Goal: Task Accomplishment & Management: Manage account settings

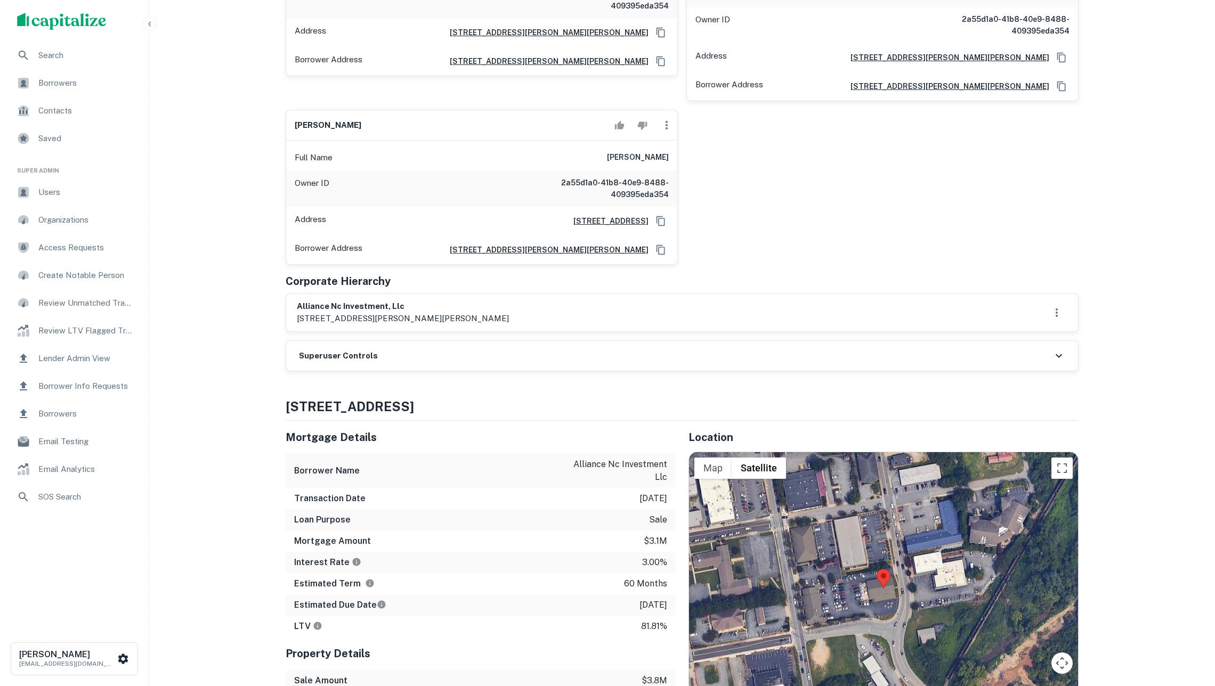
scroll to position [288, 1]
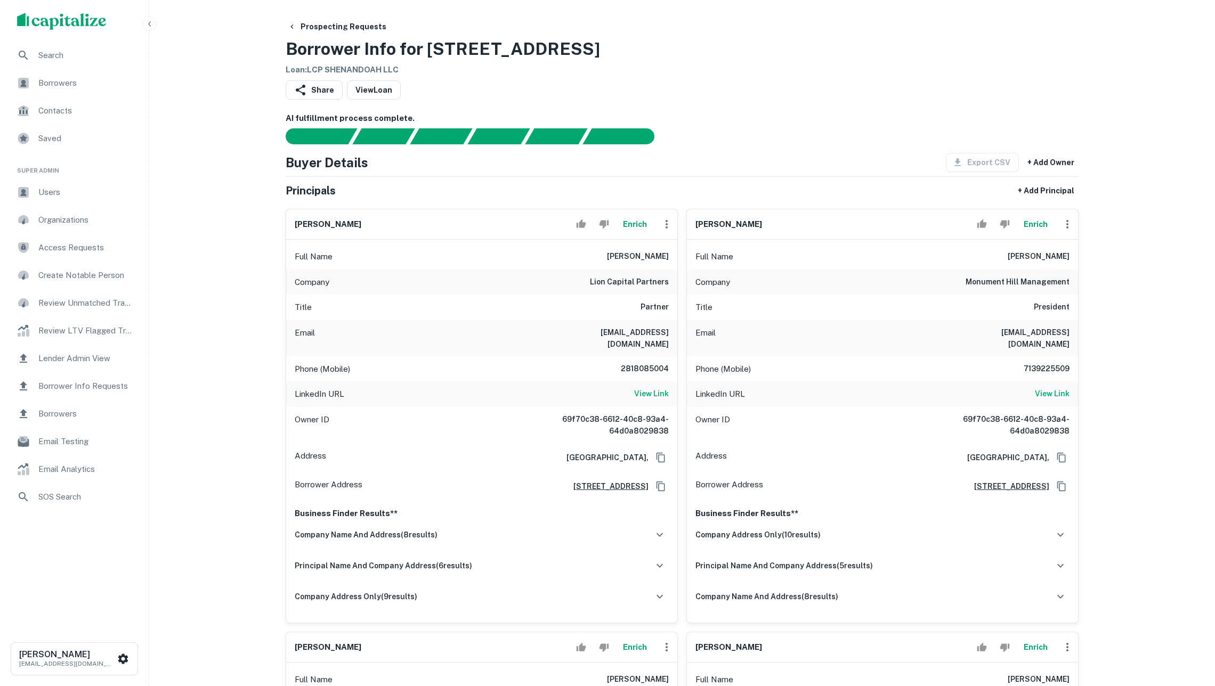
click at [630, 225] on button "Enrich" at bounding box center [635, 224] width 34 height 21
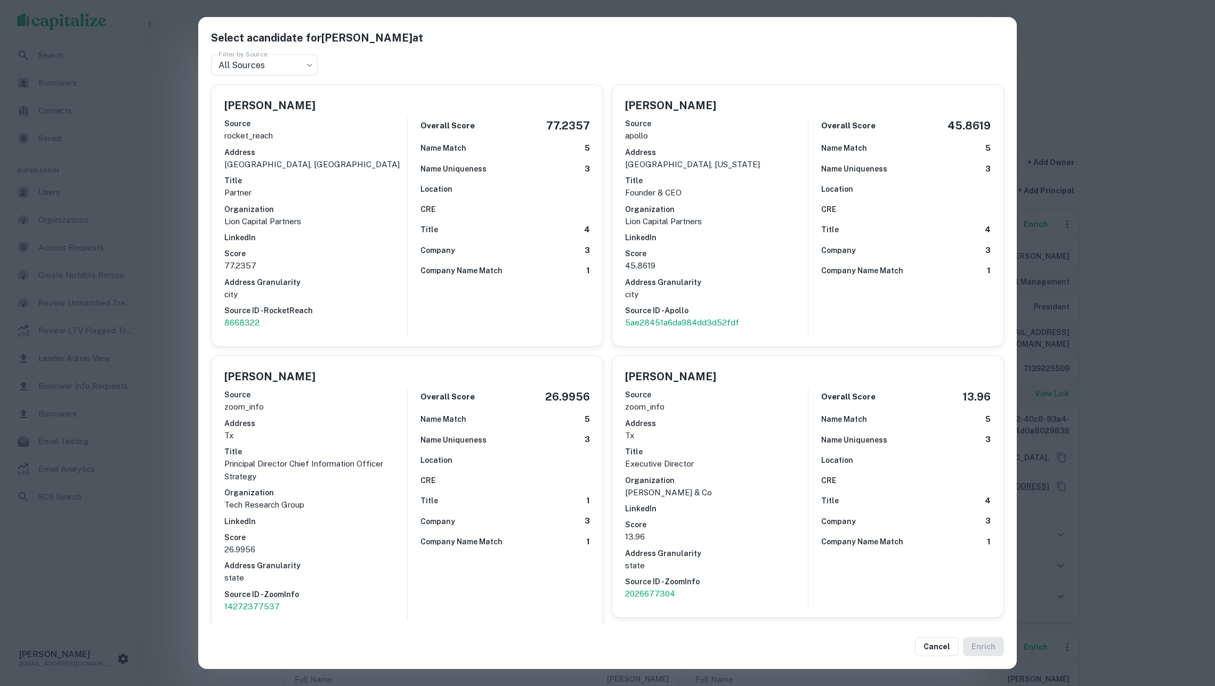
click at [161, 264] on div "Select a candidate for Manish Jain at Filter by Source All Sources *** Filter b…" at bounding box center [607, 343] width 1215 height 686
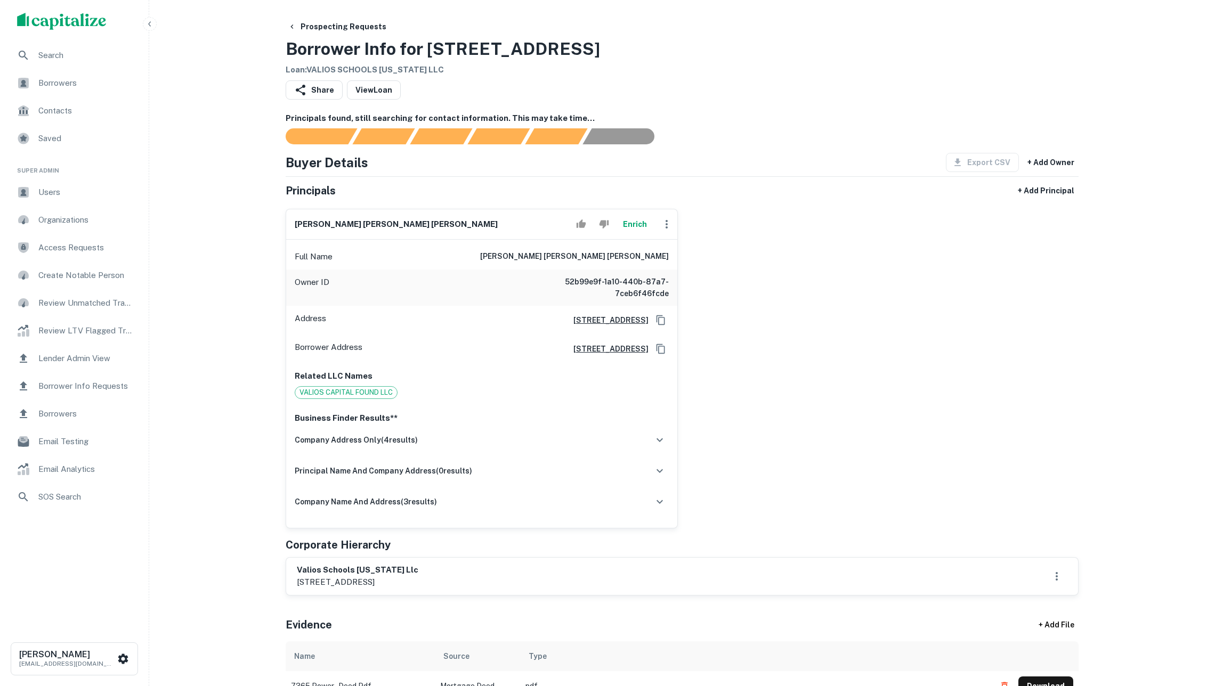
click at [630, 235] on button "Enrich" at bounding box center [635, 224] width 34 height 21
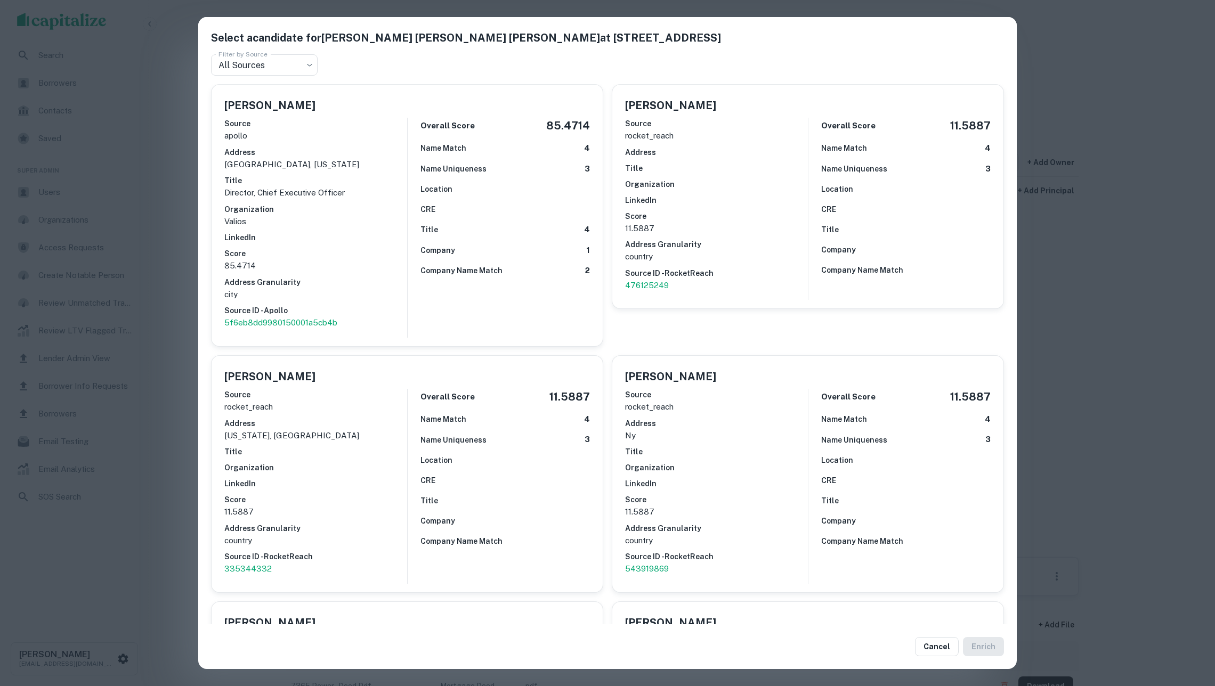
click at [376, 215] on p "Valios" at bounding box center [315, 221] width 183 height 13
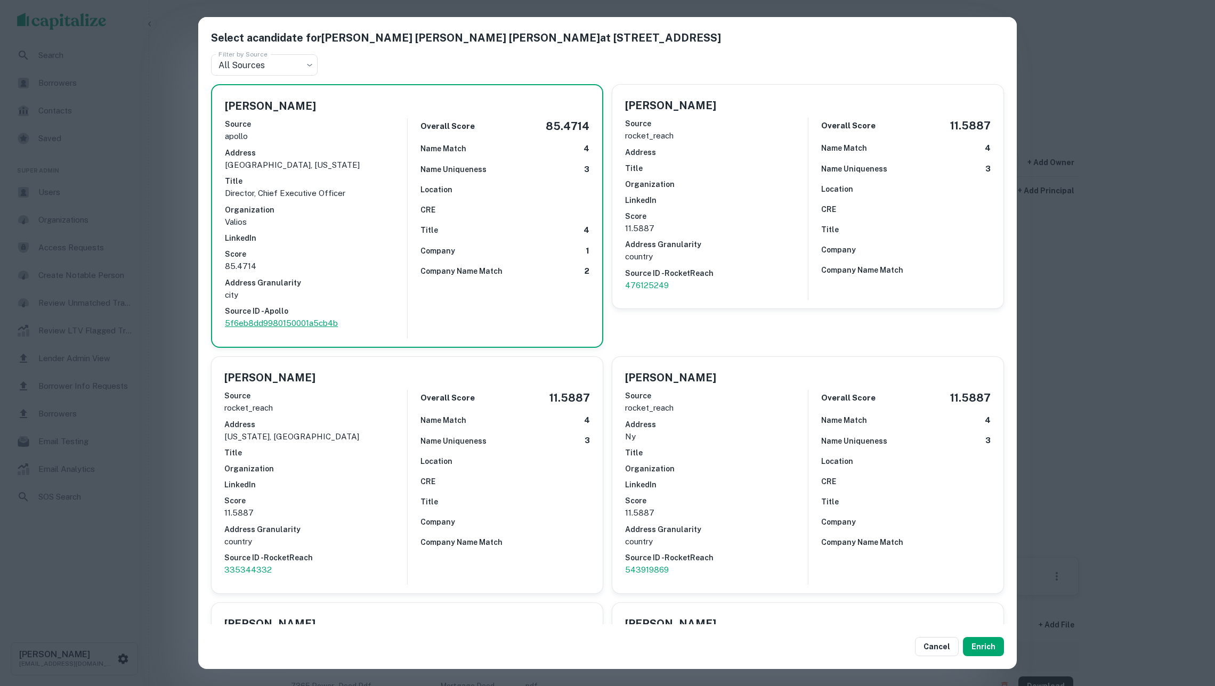
click at [296, 317] on p "5f6eb8dd9980150001a5cb4b" at bounding box center [316, 323] width 182 height 13
click at [654, 279] on p "476125249" at bounding box center [716, 285] width 183 height 13
click at [979, 652] on button "Enrich" at bounding box center [983, 646] width 41 height 19
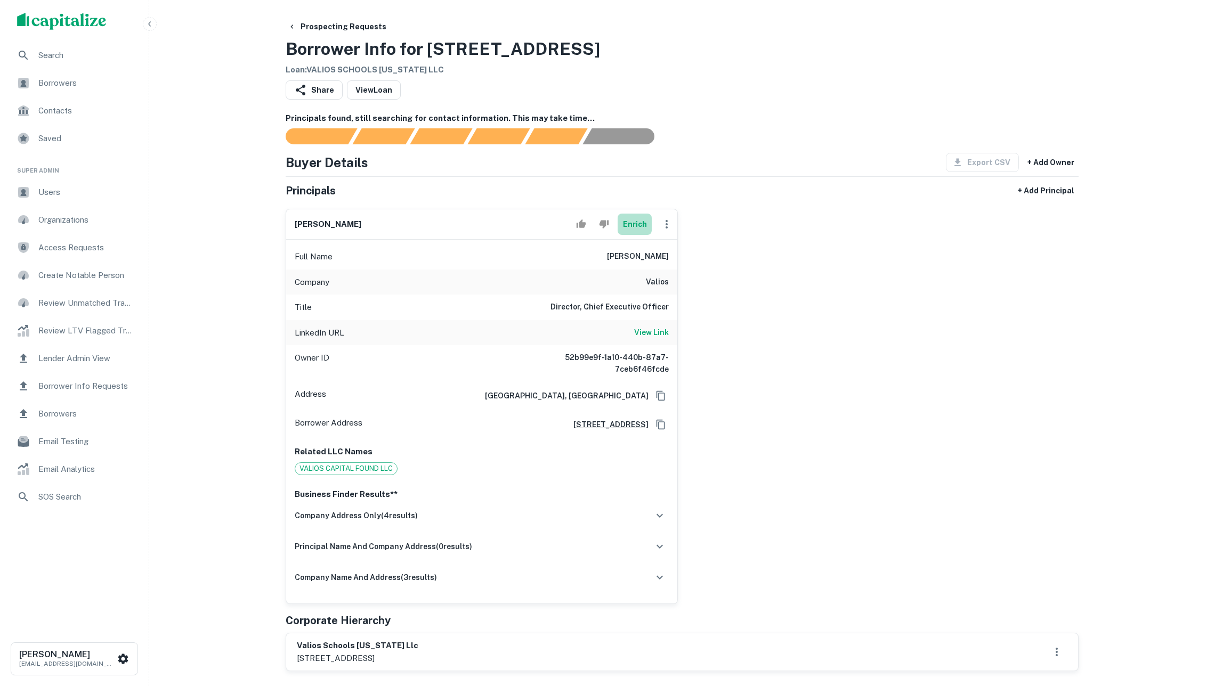
click at [633, 235] on button "Enrich" at bounding box center [635, 224] width 34 height 21
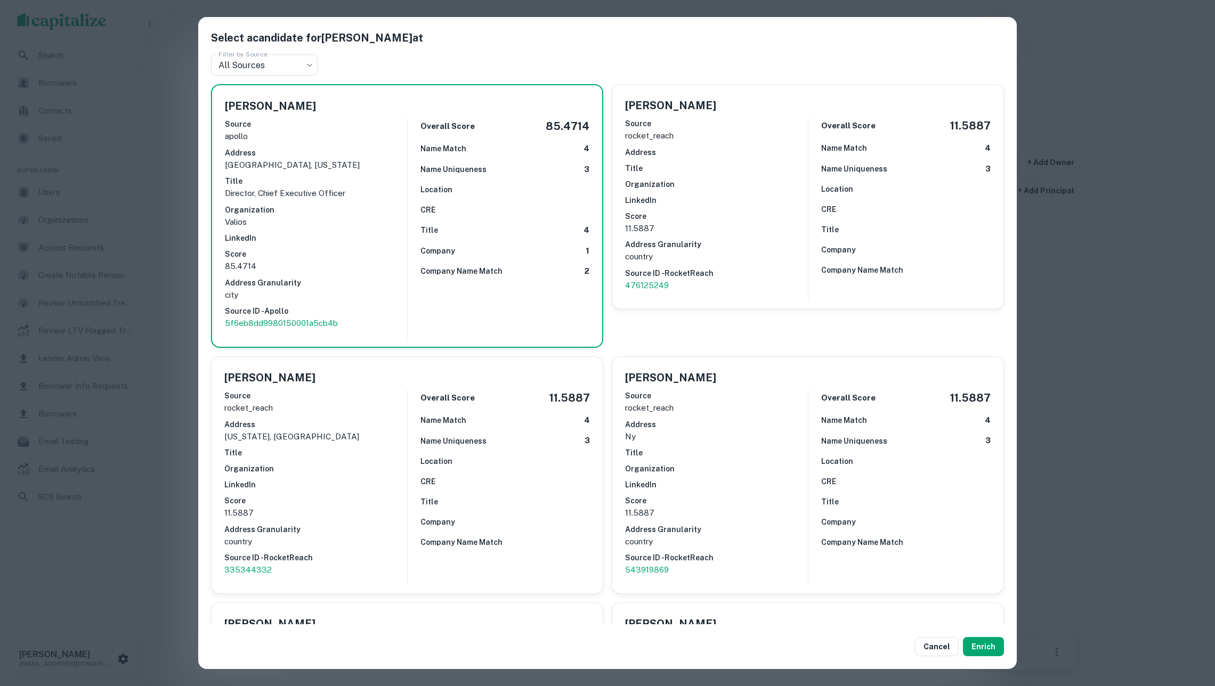
click at [1096, 278] on div "Select a candidate for Luiz Souza at Filter by Source All Sources *** Filter by…" at bounding box center [607, 343] width 1215 height 686
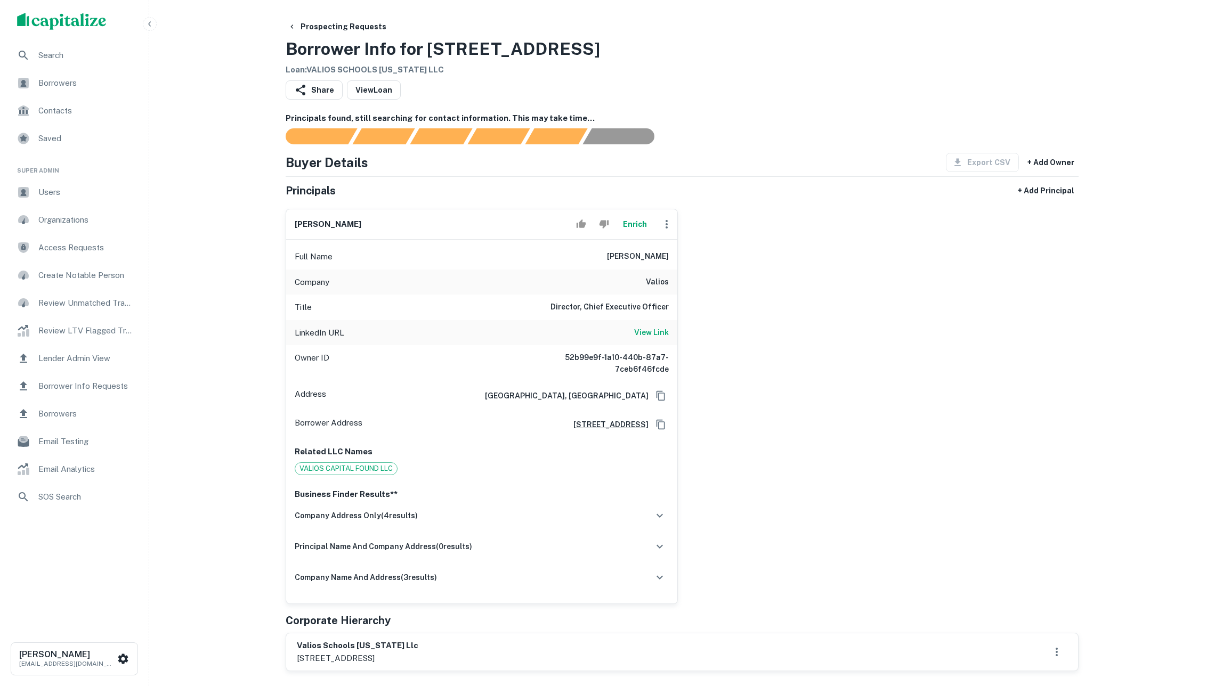
click at [660, 231] on icon "button" at bounding box center [666, 224] width 13 height 13
click at [680, 258] on li "Edit" at bounding box center [674, 258] width 44 height 19
select select "**"
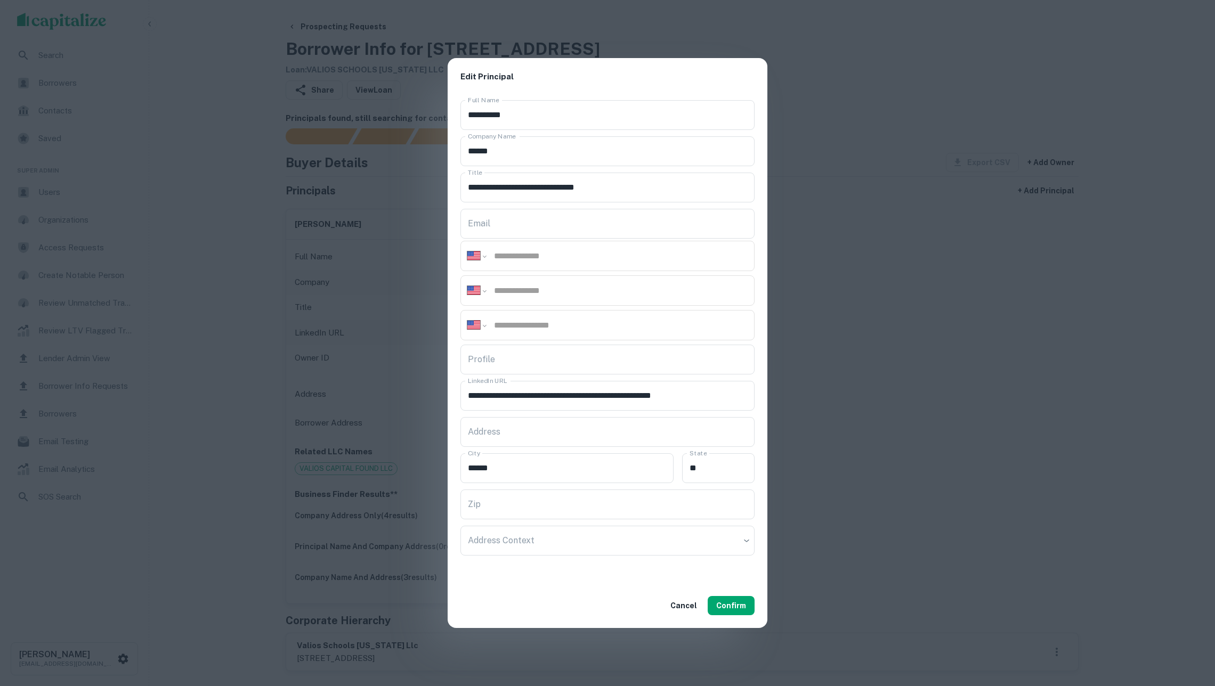
paste input "**********"
type input "**********"
click at [747, 614] on button "Confirm" at bounding box center [731, 605] width 47 height 19
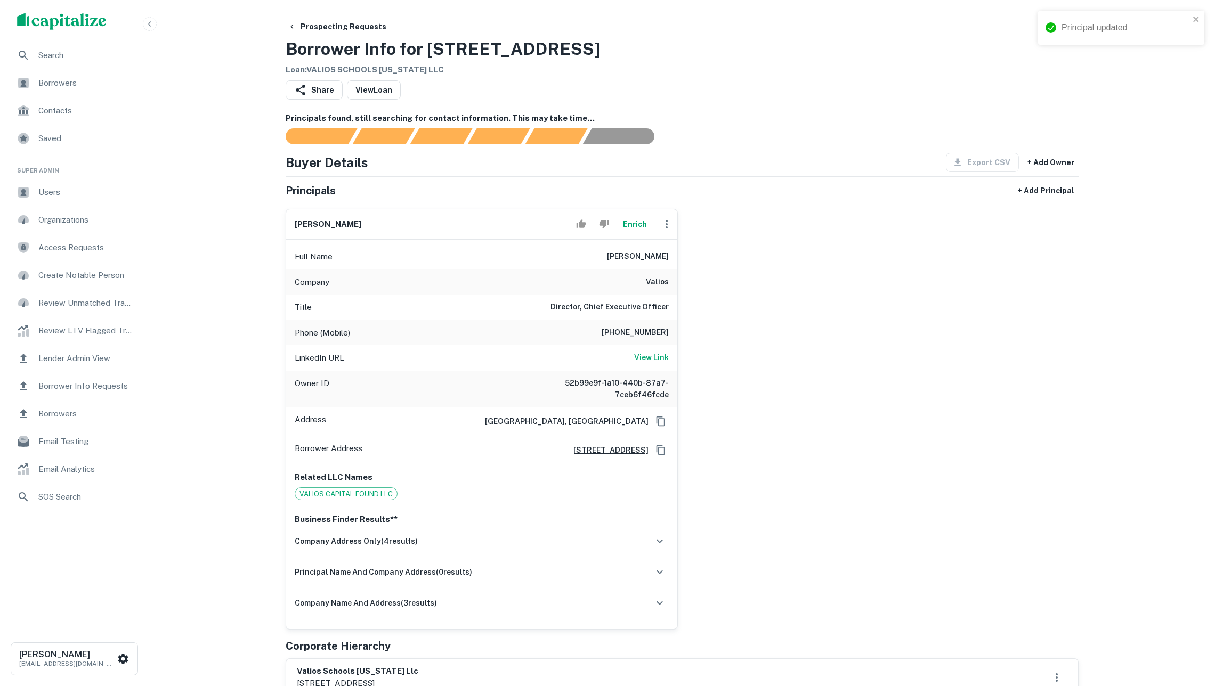
click at [659, 363] on h6 "View Link" at bounding box center [651, 358] width 35 height 12
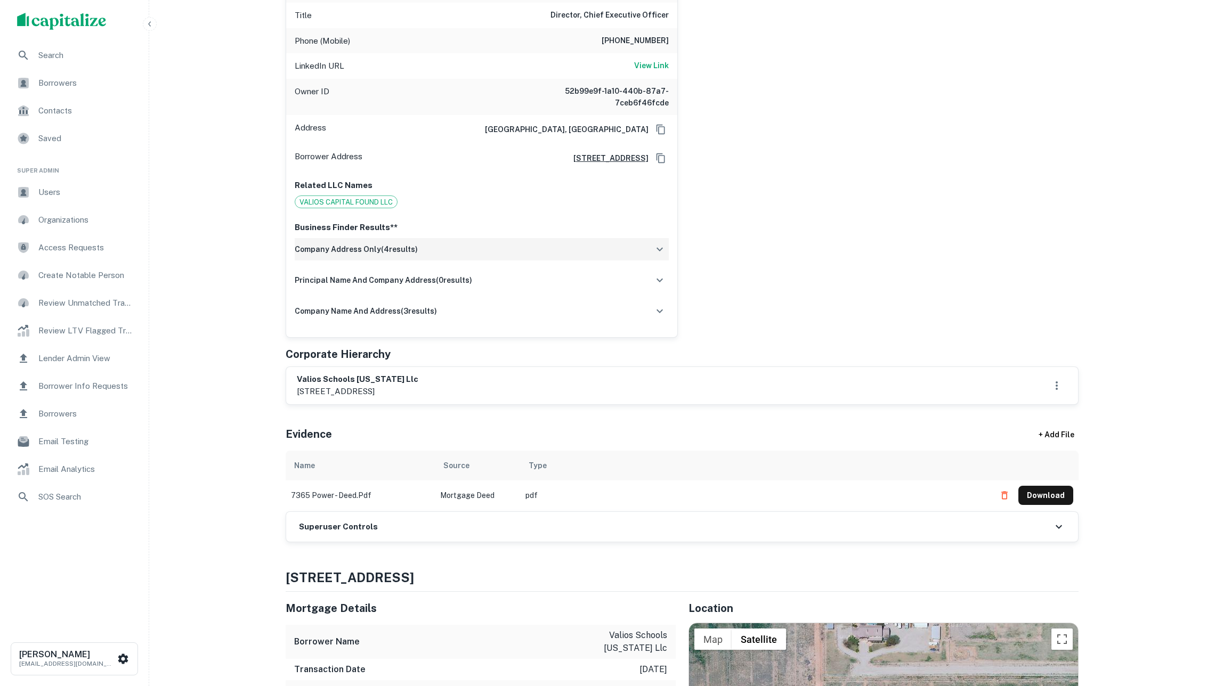
click at [452, 261] on div "company address only ( 4 results)" at bounding box center [482, 249] width 374 height 22
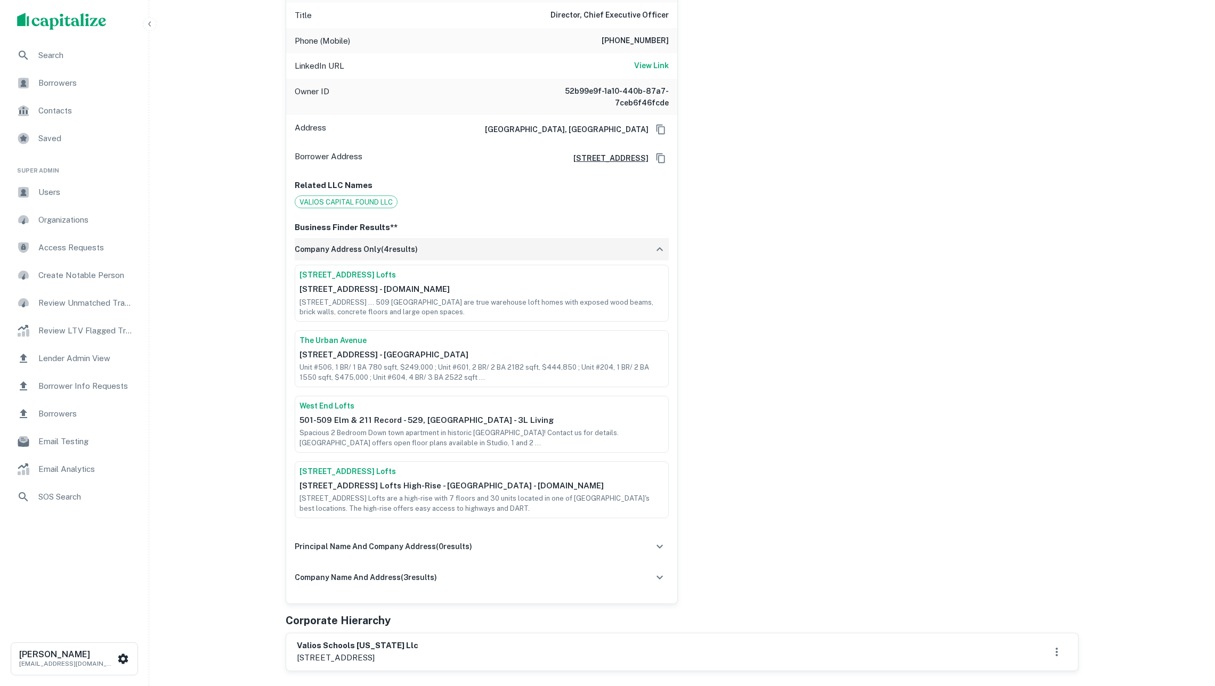
click at [452, 261] on div "company address only ( 4 results)" at bounding box center [482, 249] width 374 height 22
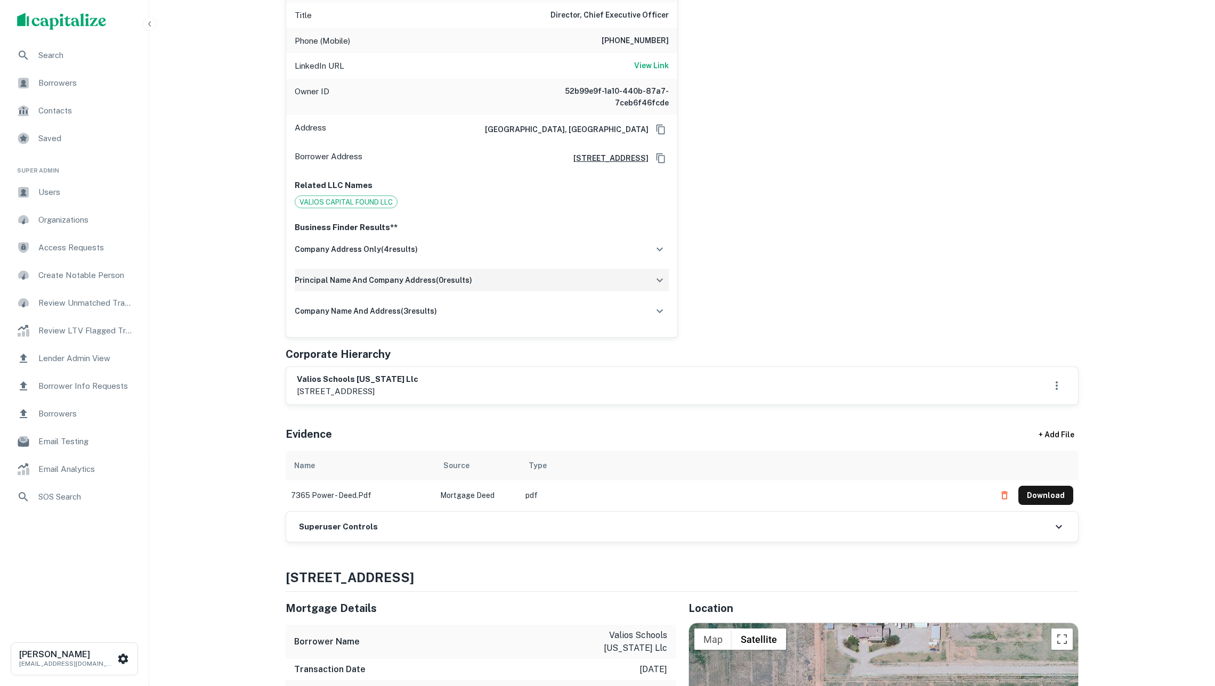
click at [425, 291] on div "principal name and company address ( 0 results)" at bounding box center [482, 280] width 374 height 22
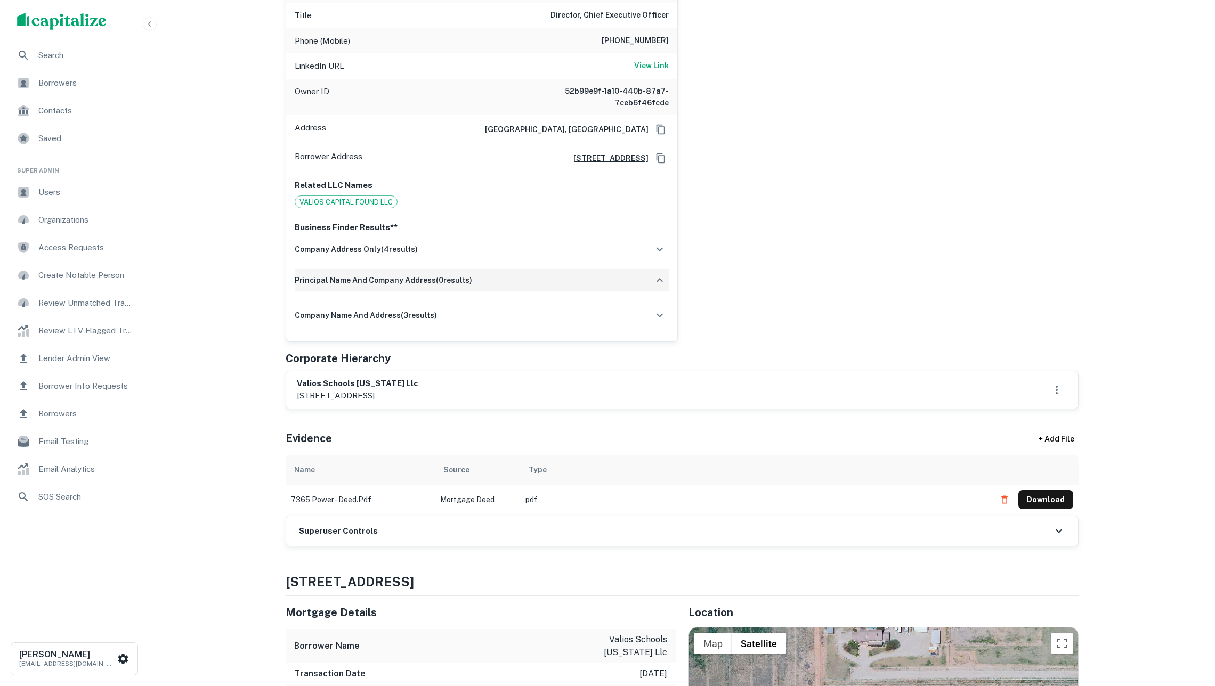
click at [425, 291] on div "principal name and company address ( 0 results)" at bounding box center [482, 280] width 374 height 22
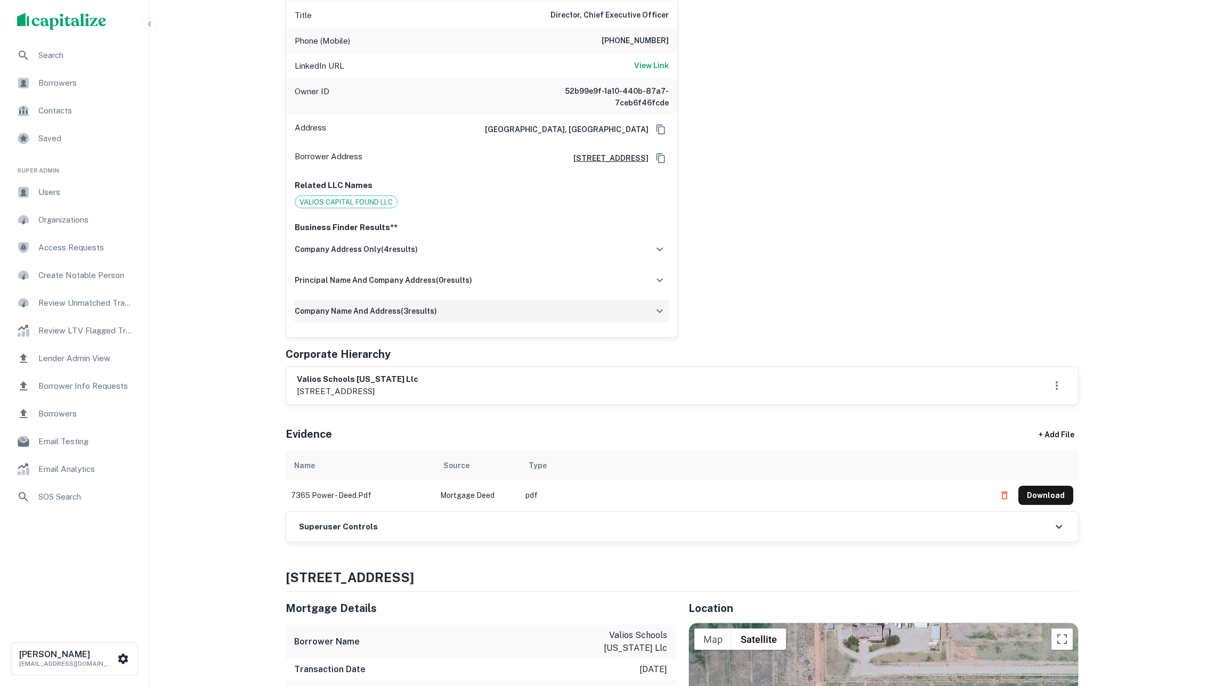
click at [424, 322] on div "company name and address ( 3 results)" at bounding box center [482, 311] width 374 height 22
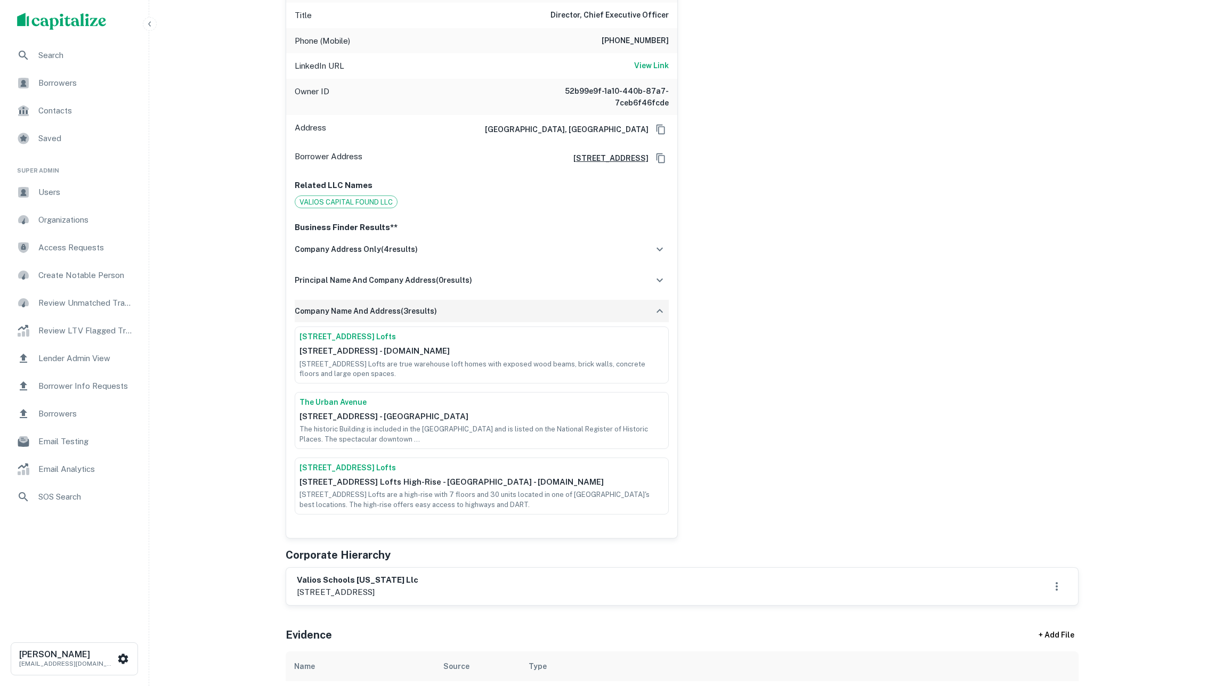
click at [424, 322] on div "company name and address ( 3 results)" at bounding box center [482, 311] width 374 height 22
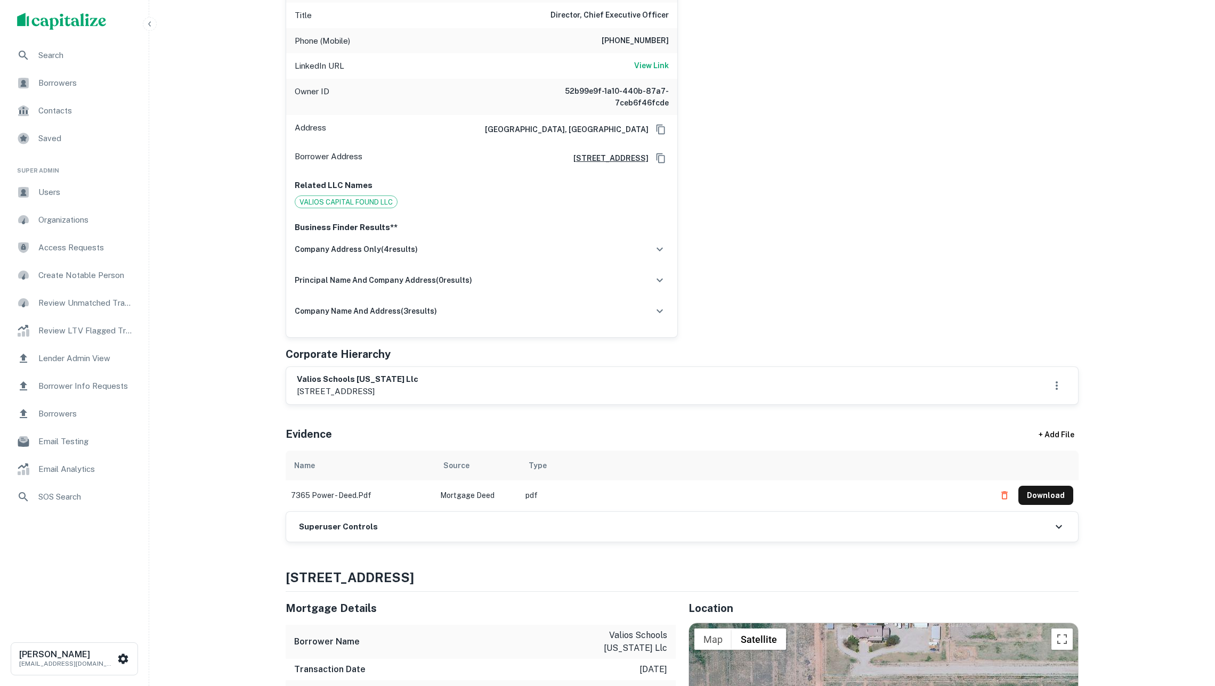
click at [363, 533] on h6 "Superuser Controls" at bounding box center [338, 527] width 79 height 12
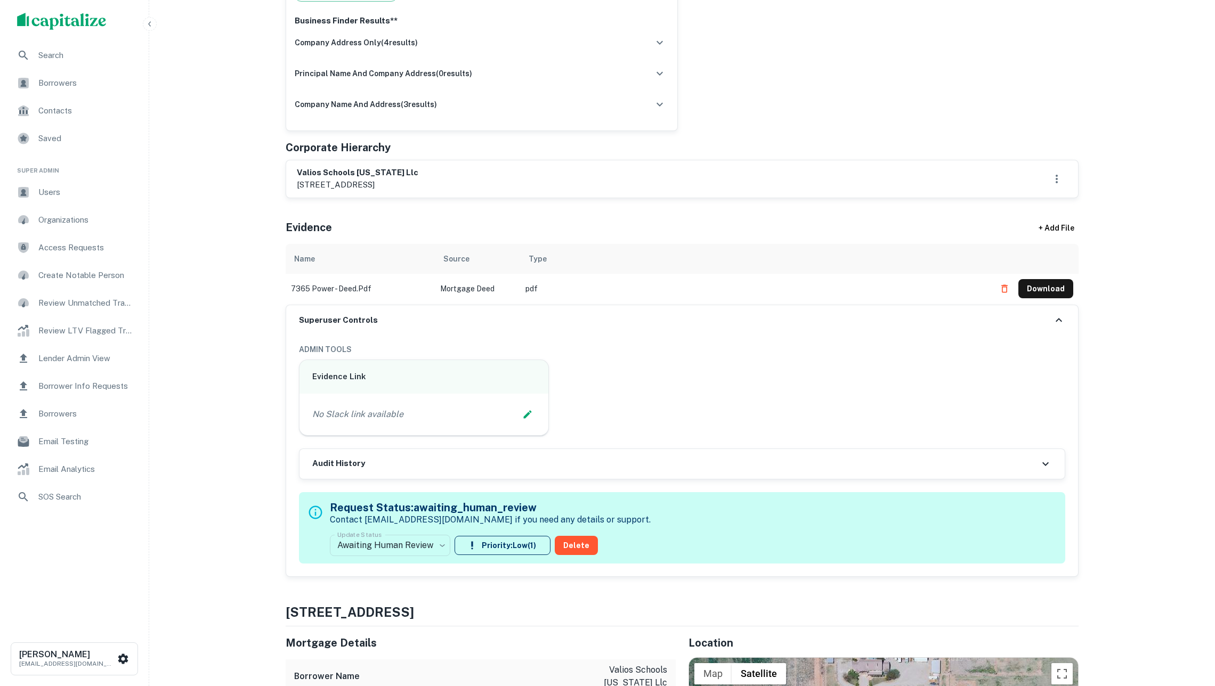
scroll to position [694, 0]
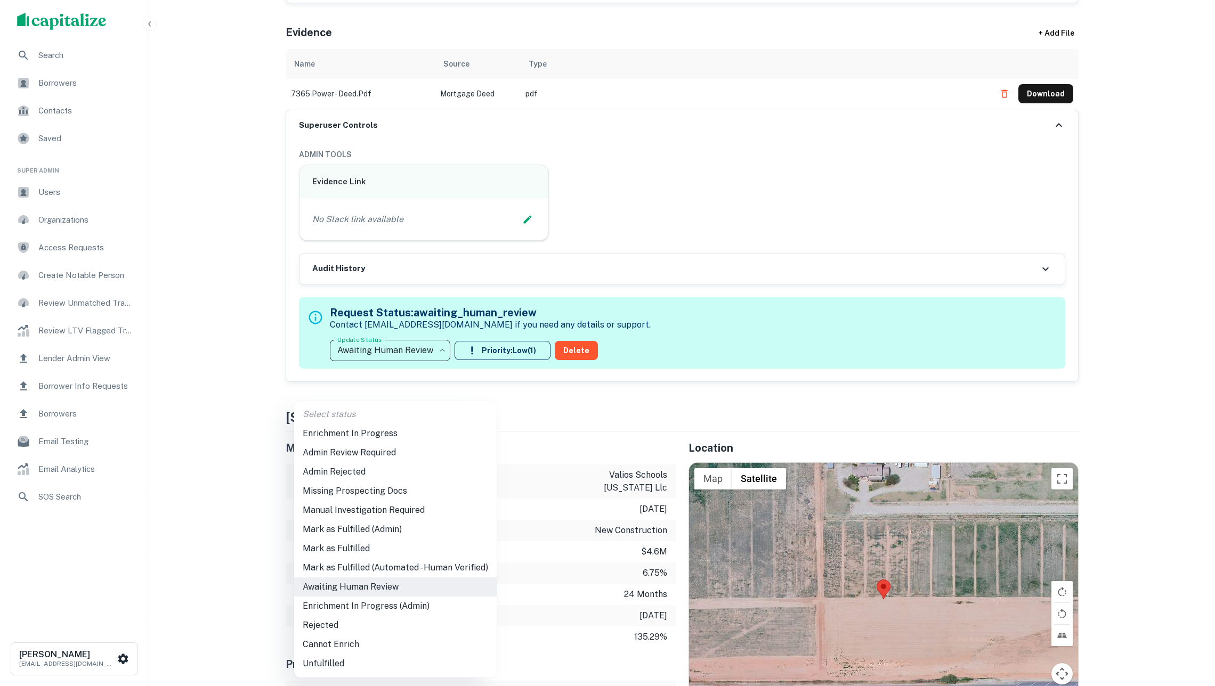
click at [399, 523] on li "Mark as Fulfilled (Admin)" at bounding box center [395, 529] width 202 height 19
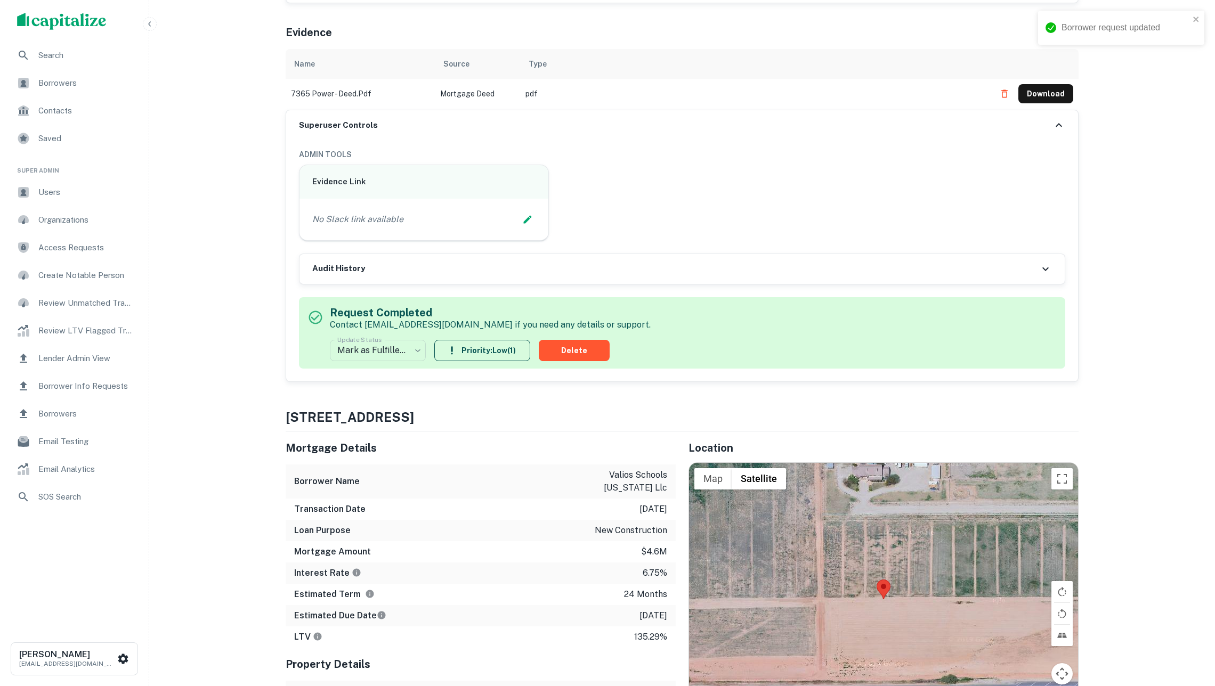
scroll to position [610, 0]
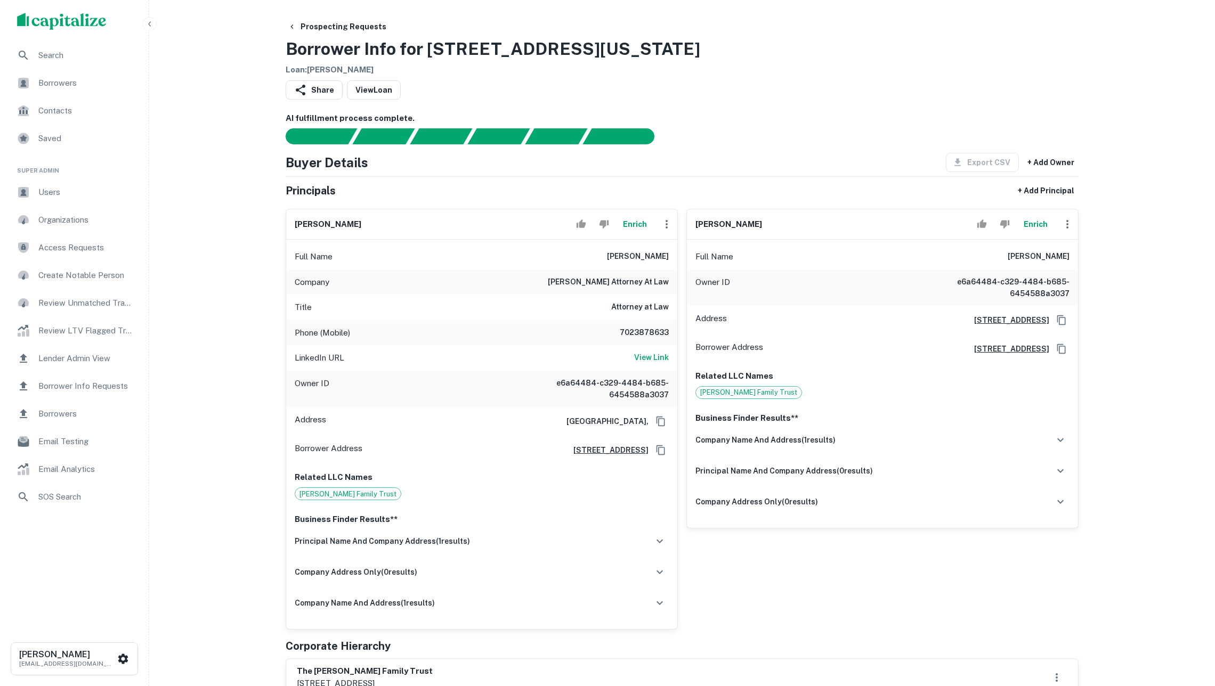
click at [638, 229] on button "Enrich" at bounding box center [635, 224] width 34 height 21
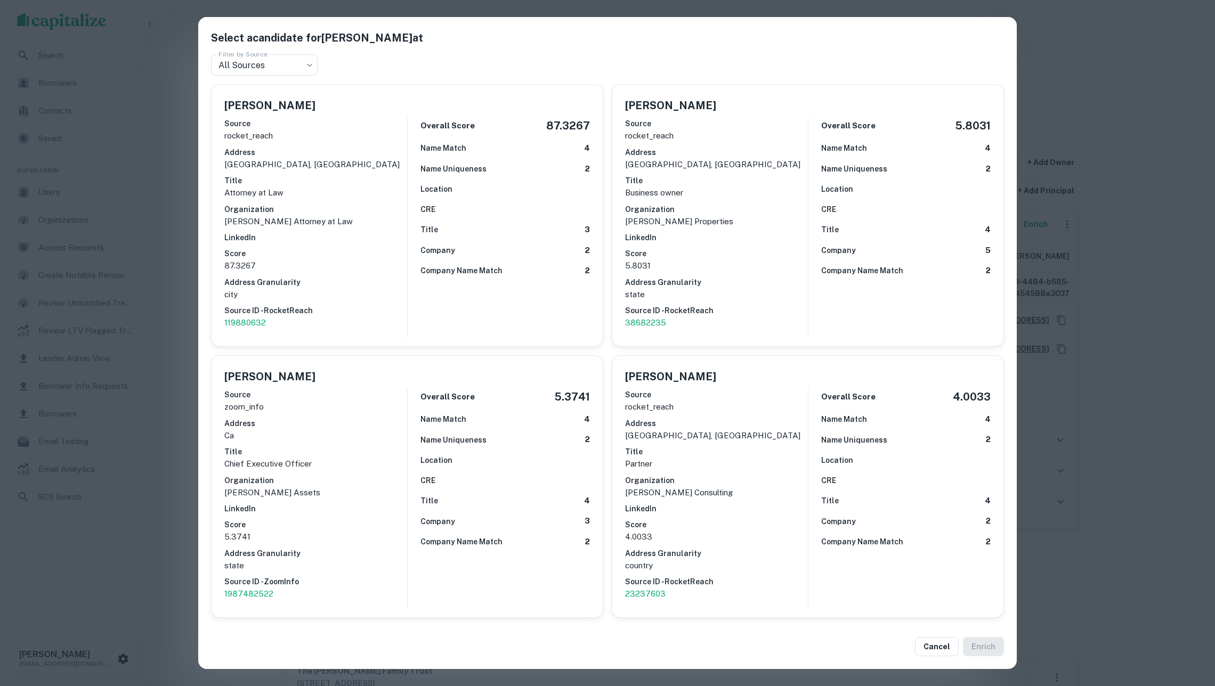
click at [1083, 329] on div "Select a candidate for Robert Smith at Filter by Source All Sources *** Filter …" at bounding box center [607, 343] width 1215 height 686
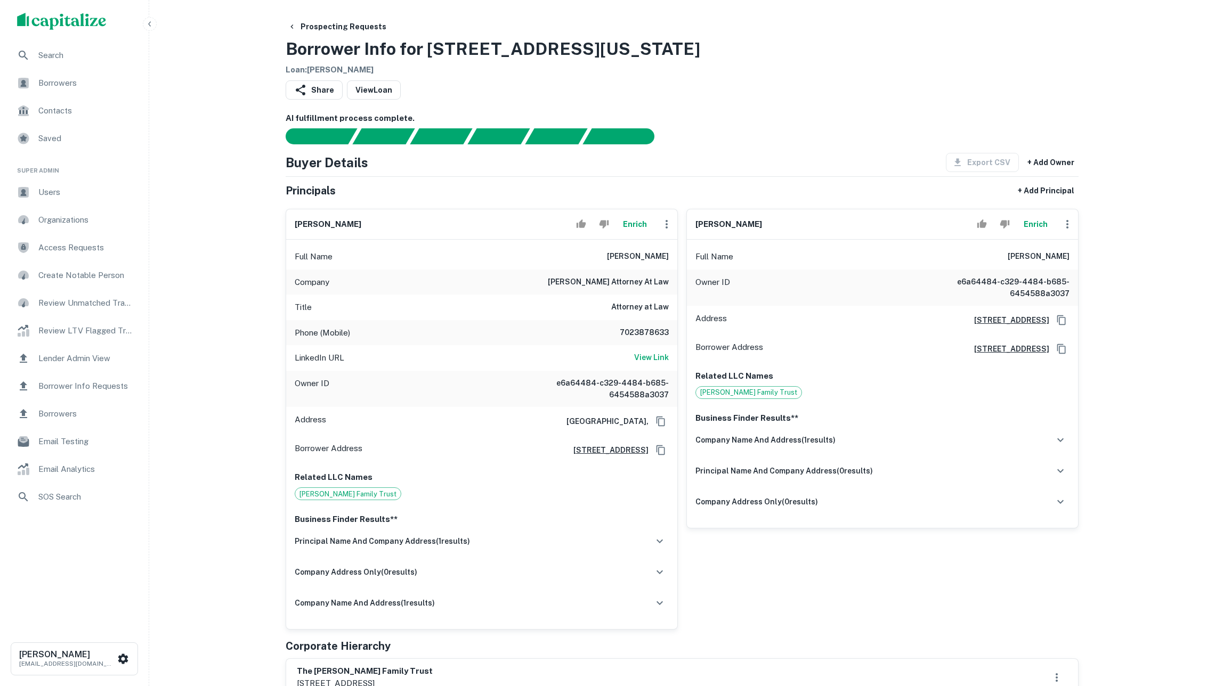
click at [1034, 234] on button "Enrich" at bounding box center [1035, 224] width 34 height 21
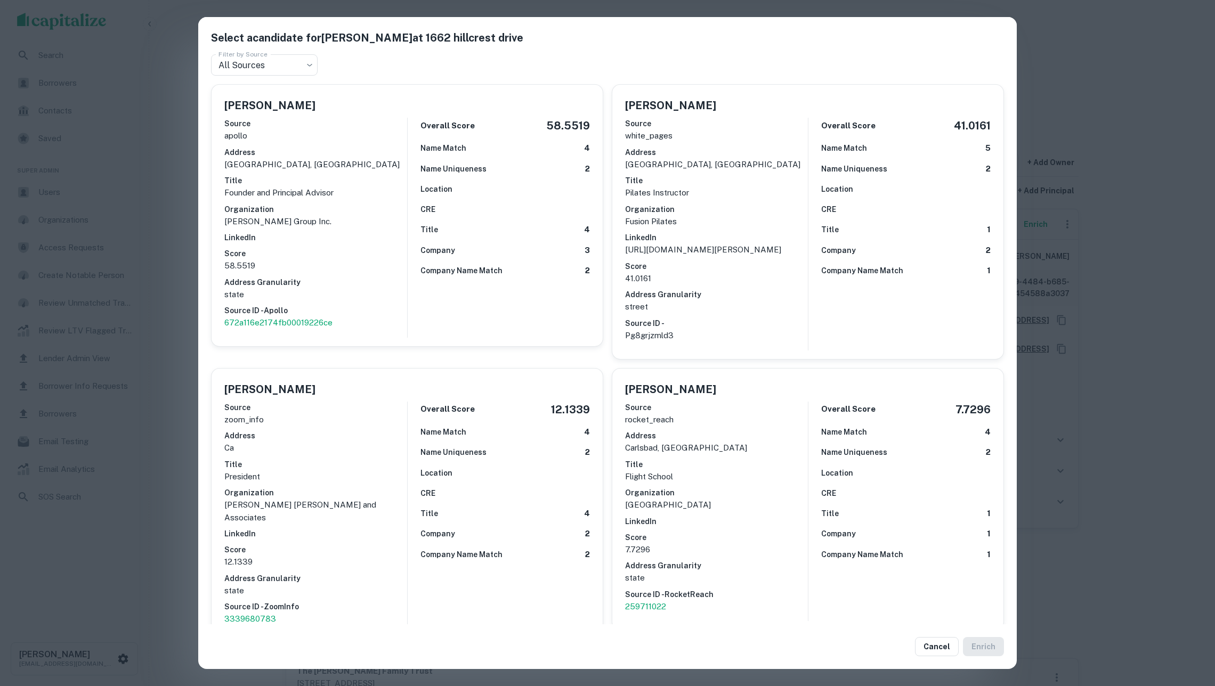
click at [760, 312] on p "street" at bounding box center [716, 307] width 183 height 13
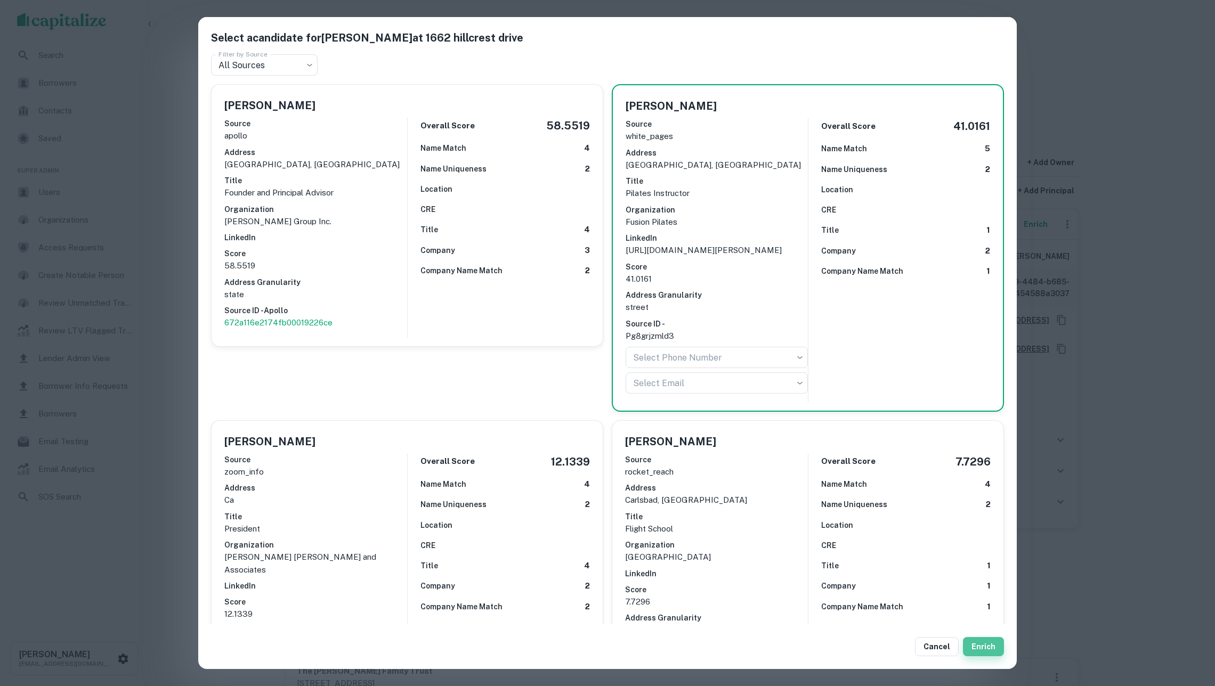
click at [1000, 648] on button "Enrich" at bounding box center [983, 646] width 41 height 19
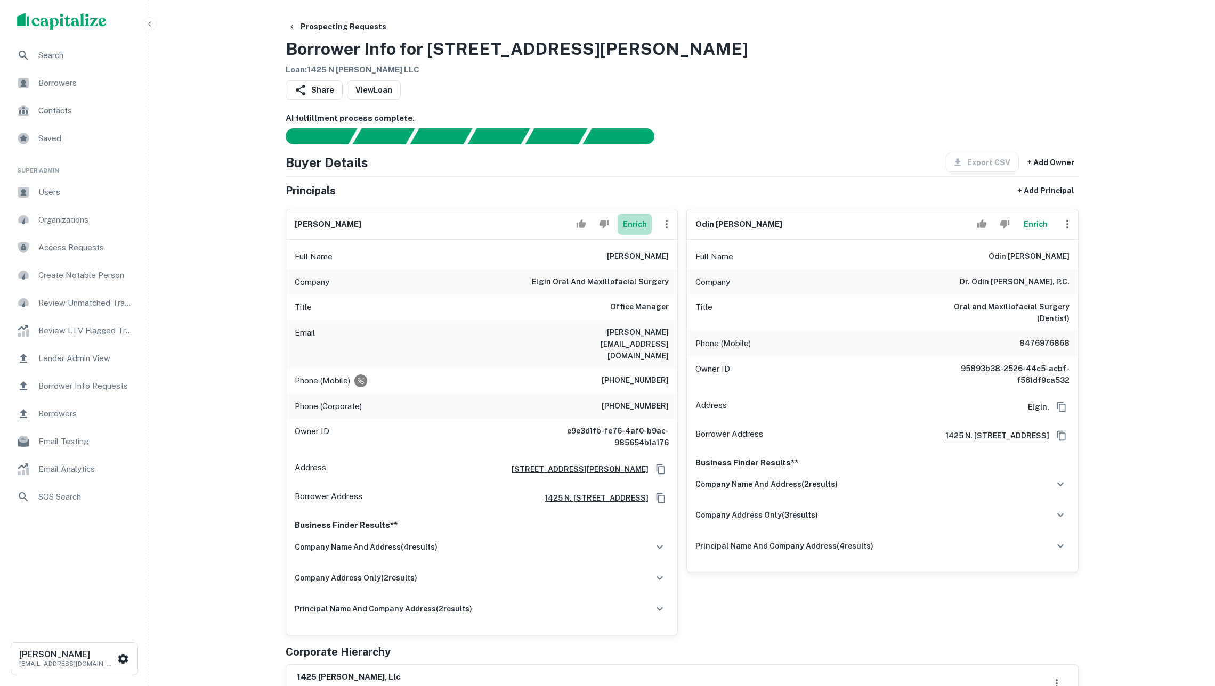
click at [643, 234] on button "Enrich" at bounding box center [635, 224] width 34 height 21
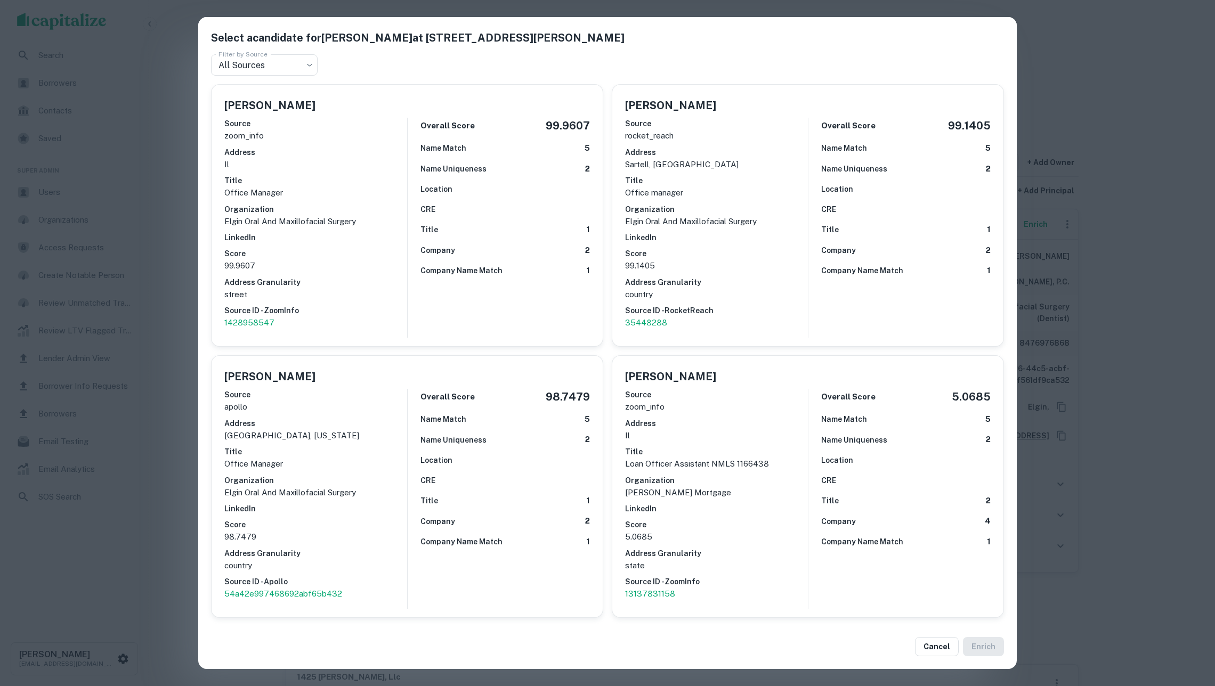
click at [188, 184] on div "Select a candidate for Jamie Waite at 1425 N Mclean Blvd Ste 200 Filter by Sour…" at bounding box center [607, 343] width 1215 height 686
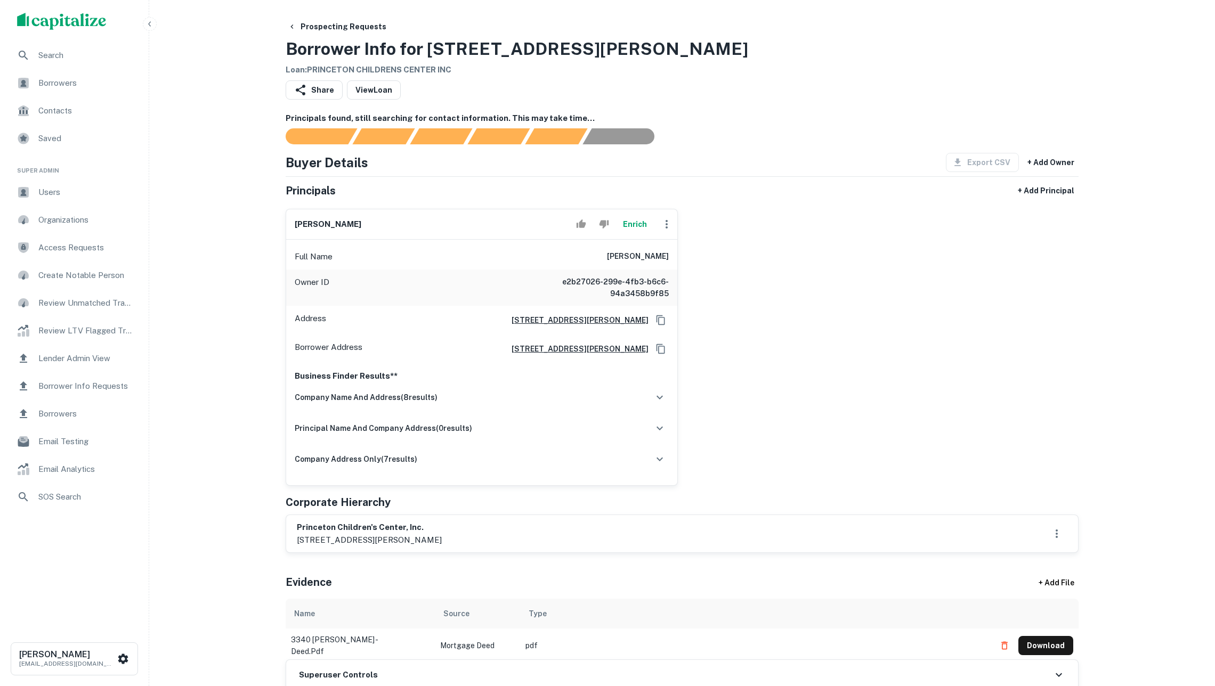
click at [657, 326] on icon "Copy Address" at bounding box center [660, 320] width 11 height 11
click at [509, 409] on div "company name and address ( 8 results)" at bounding box center [482, 397] width 374 height 22
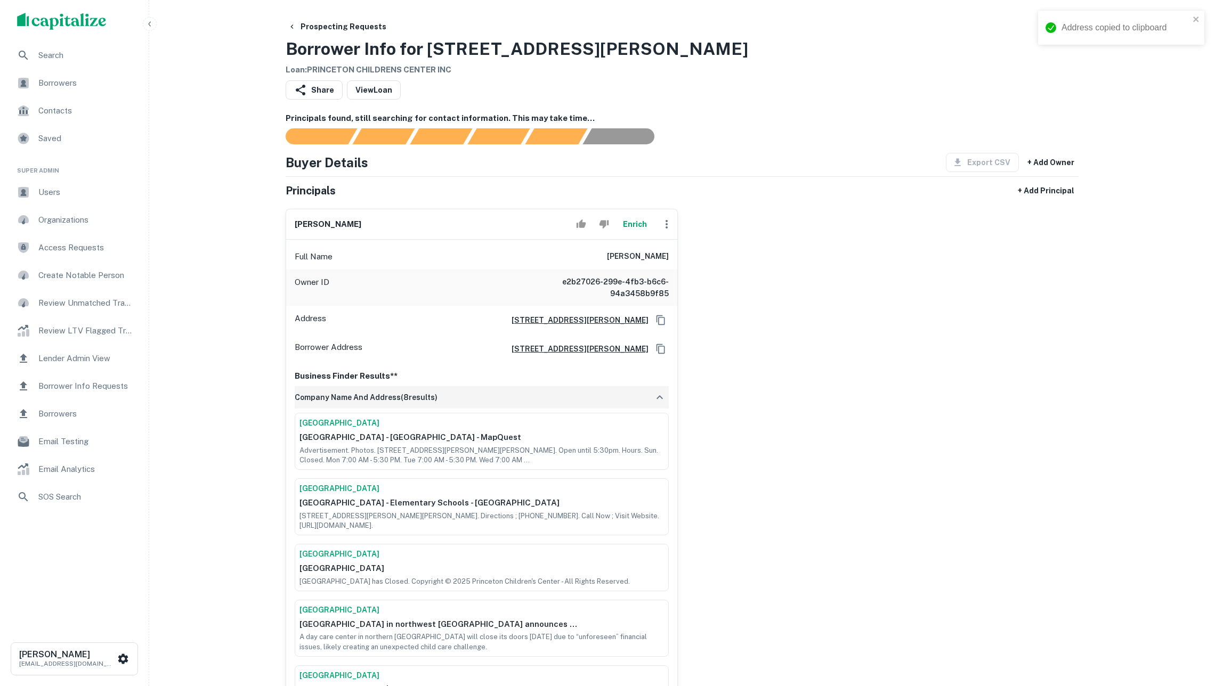
click at [509, 409] on div "company name and address ( 8 results)" at bounding box center [482, 397] width 374 height 22
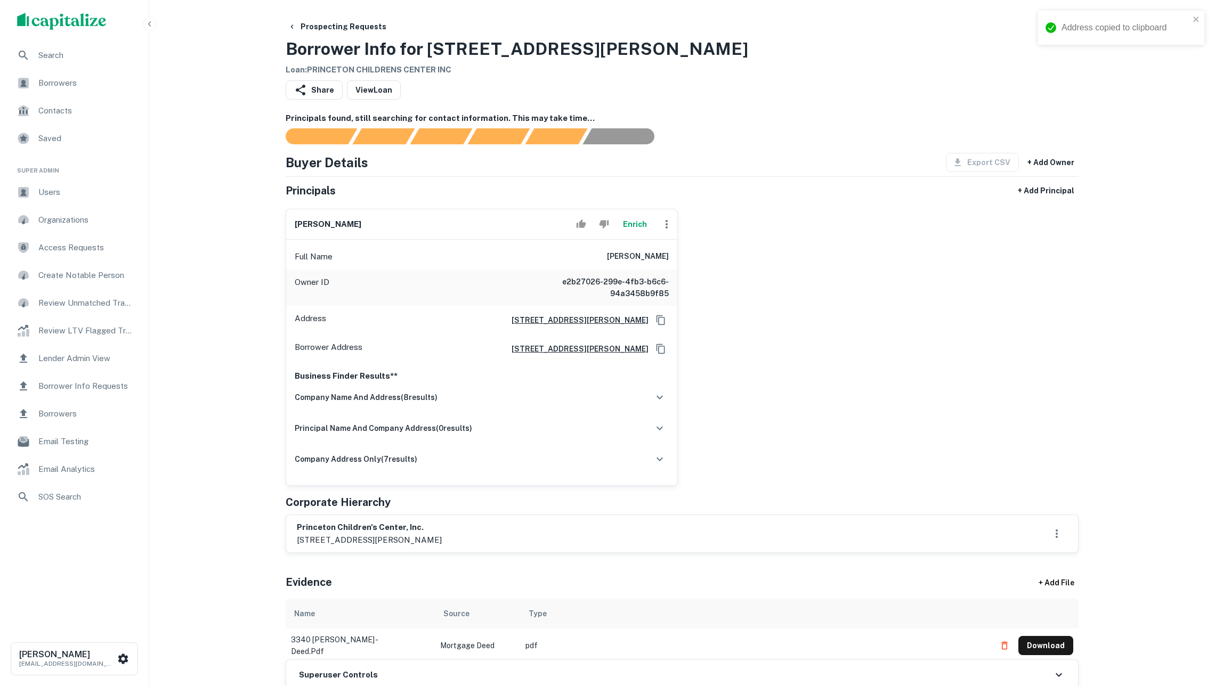
click at [627, 235] on button "Enrich" at bounding box center [635, 224] width 34 height 21
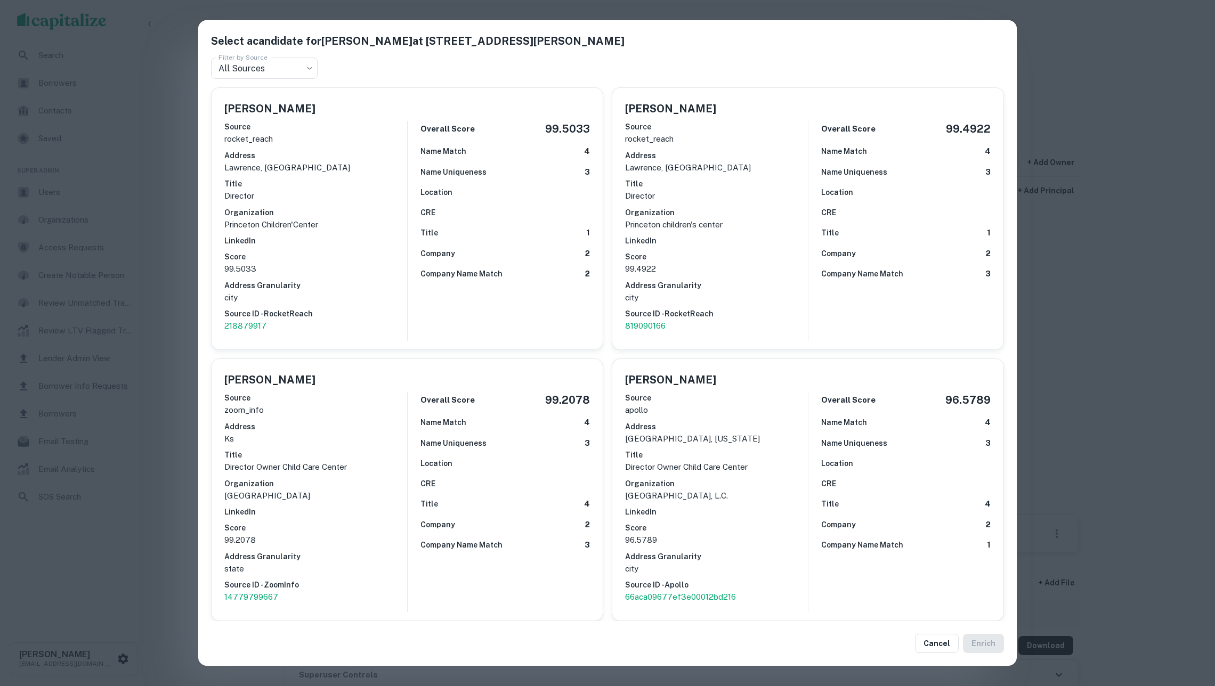
click at [142, 248] on div "Select a candidate for Michelle Lee Kueser at 3340 peterson rd., ste. 100 Filte…" at bounding box center [607, 343] width 1215 height 686
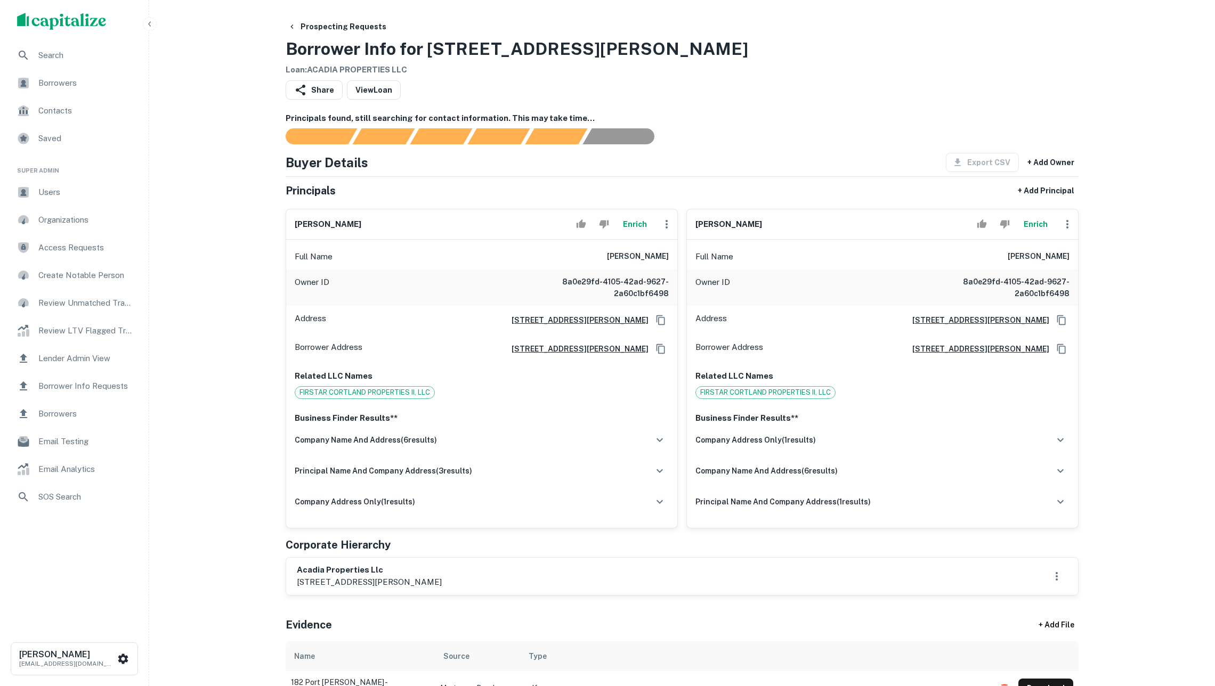
click at [631, 235] on button "Enrich" at bounding box center [635, 224] width 34 height 21
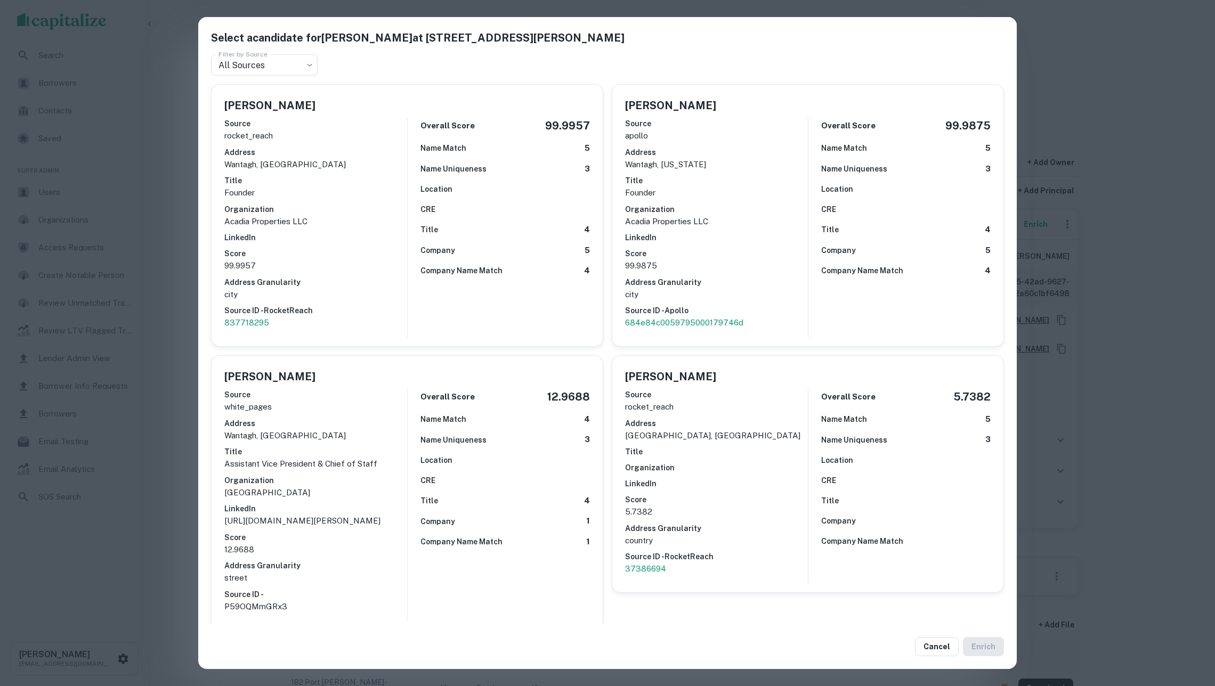
click at [359, 266] on p "99.9957" at bounding box center [315, 266] width 183 height 13
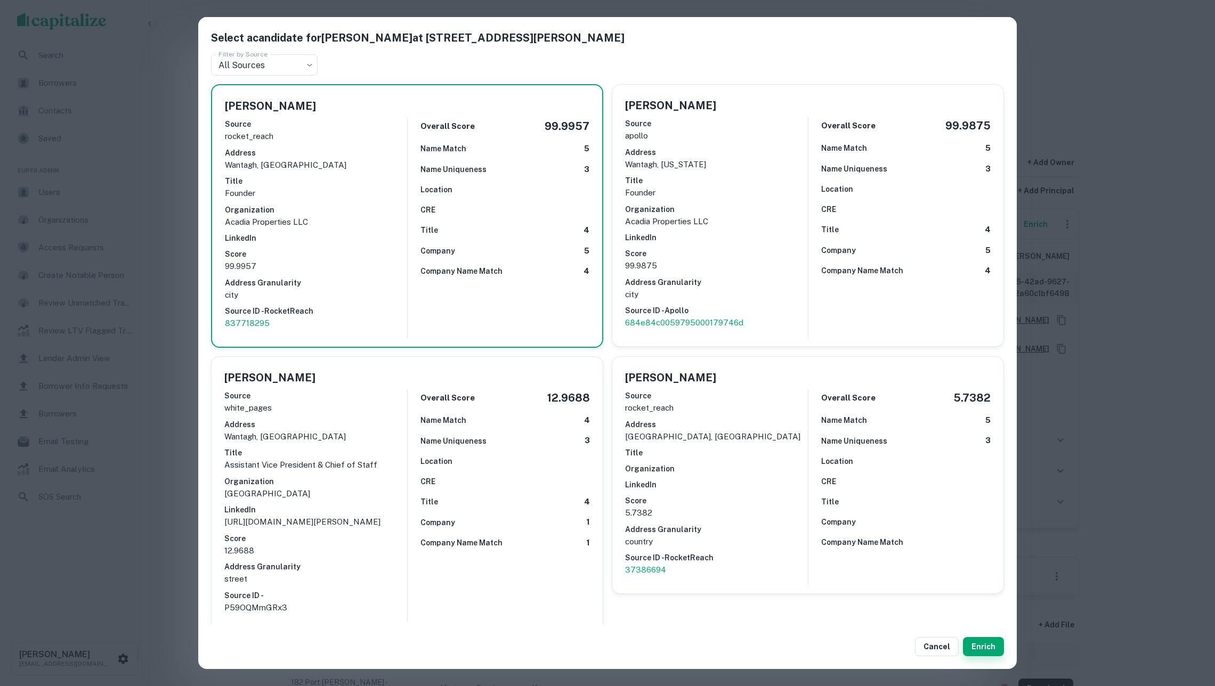
click at [980, 644] on button "Enrich" at bounding box center [983, 646] width 41 height 19
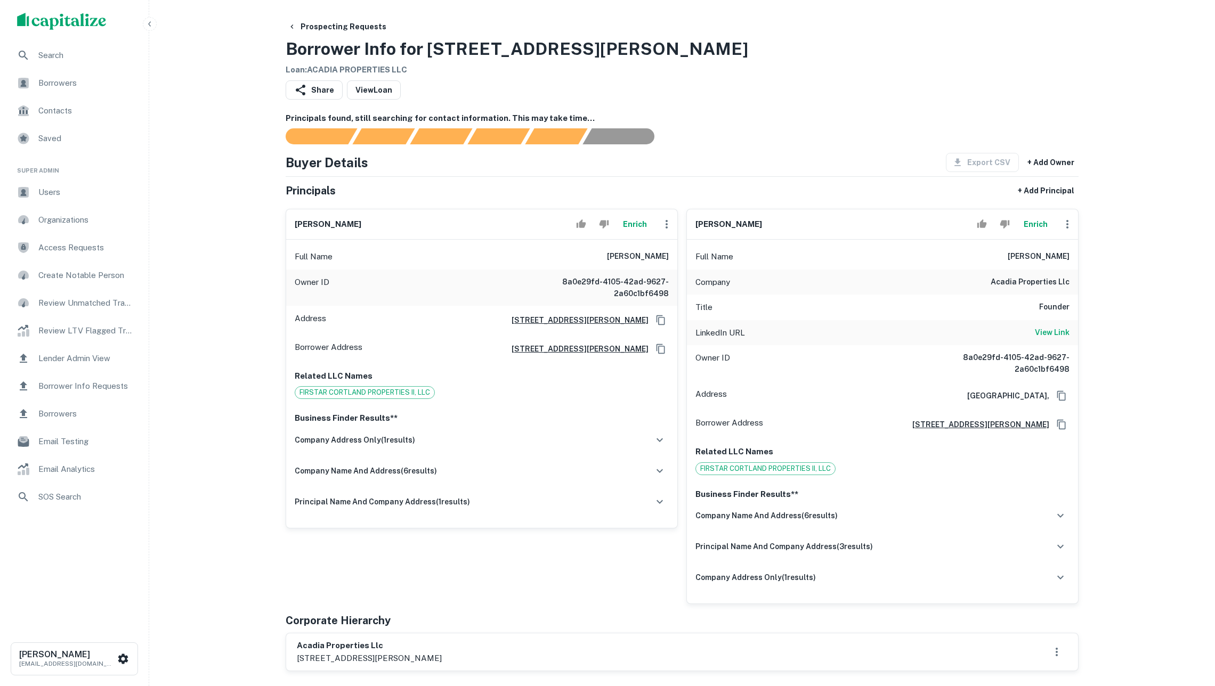
click at [633, 231] on button "Enrich" at bounding box center [635, 224] width 34 height 21
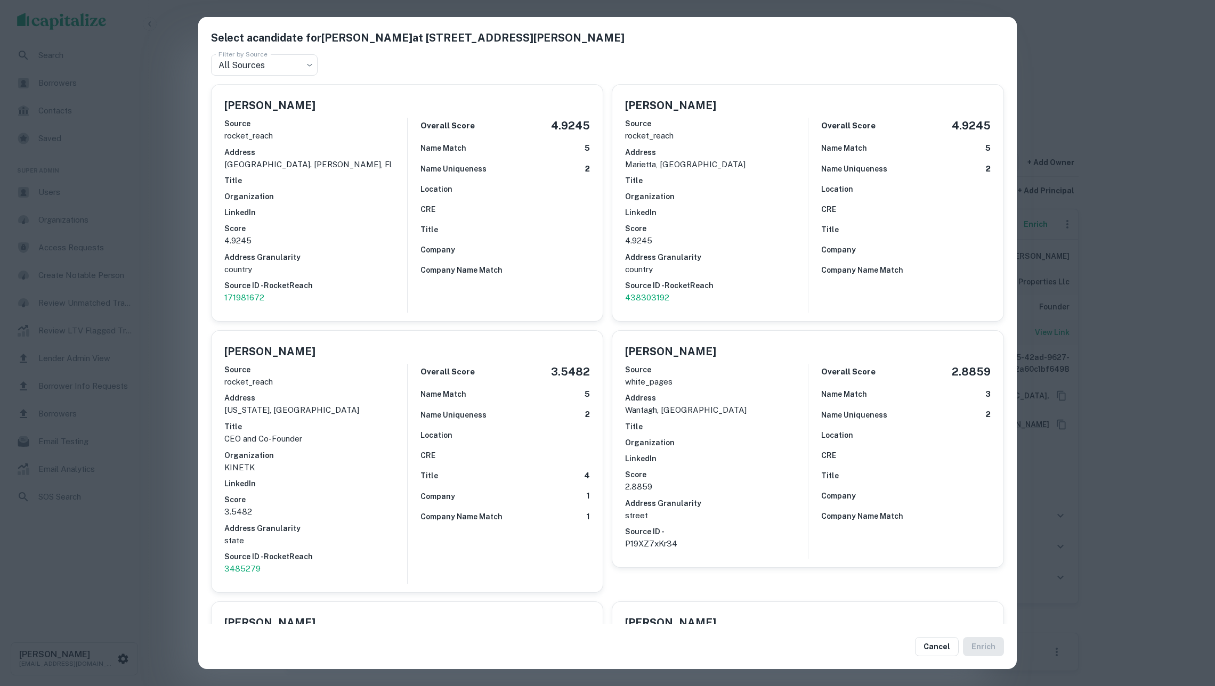
click at [1019, 355] on div "Select a candidate for Michael Finkelstein at 848 mayer drive Filter by Source …" at bounding box center [607, 343] width 1215 height 686
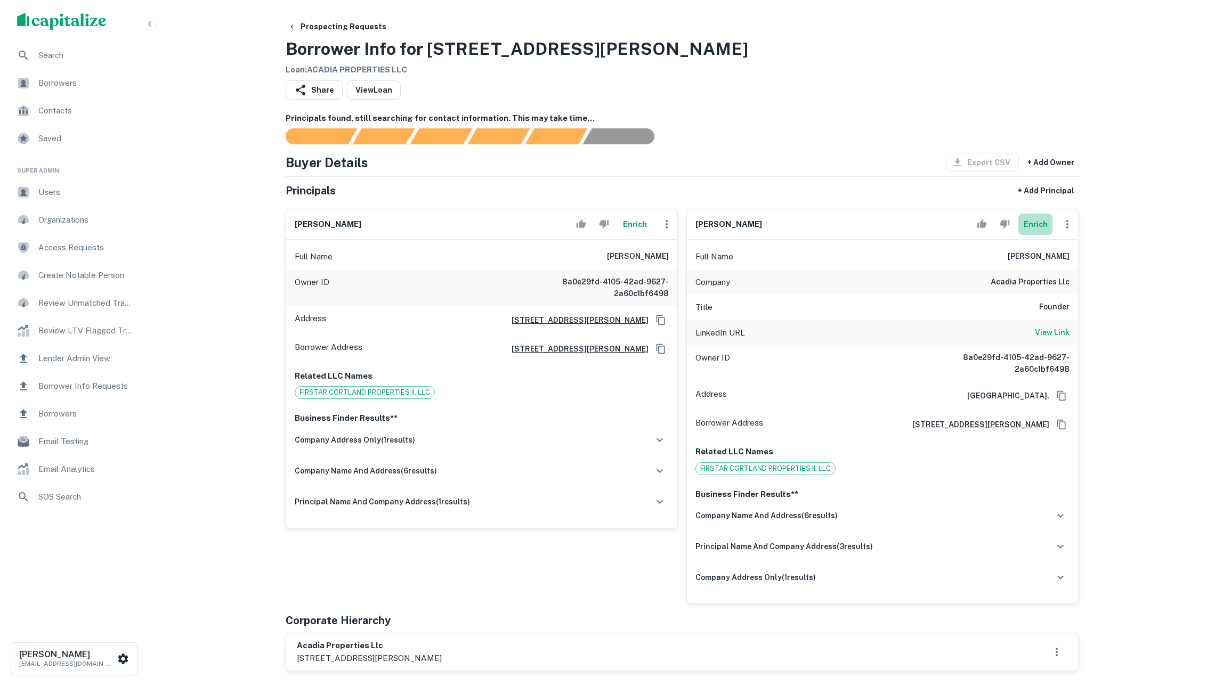
click at [1035, 234] on button "Enrich" at bounding box center [1035, 224] width 34 height 21
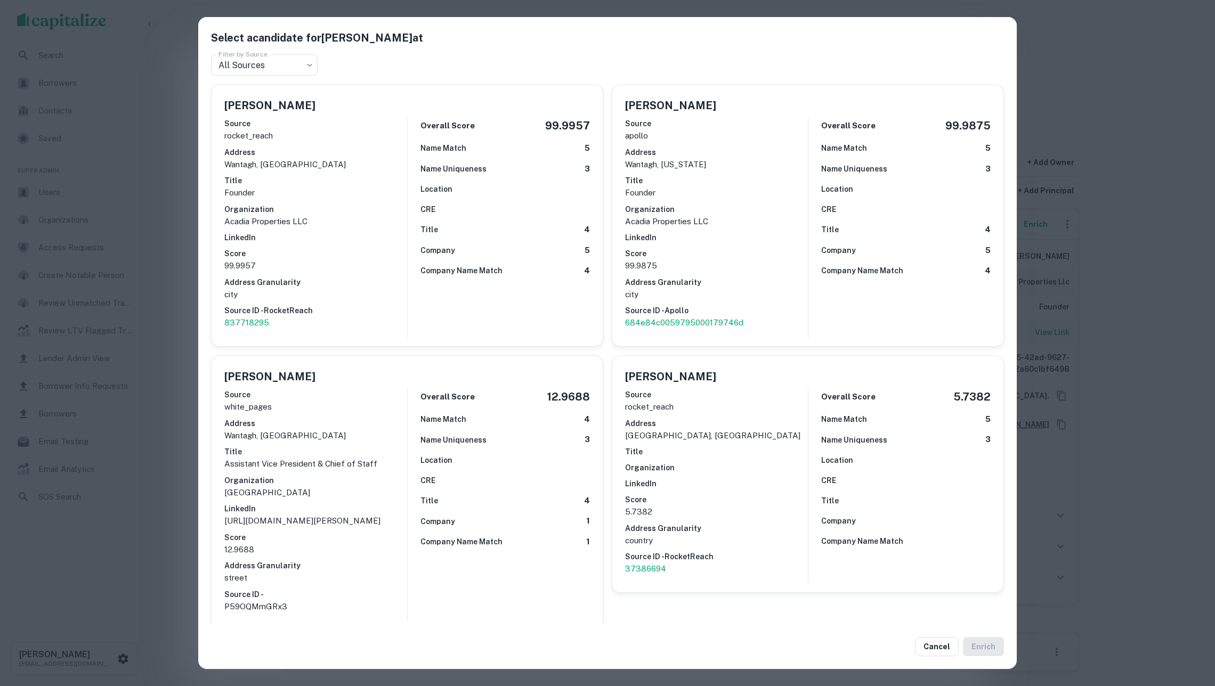
click at [761, 182] on h6 "Title" at bounding box center [716, 181] width 183 height 12
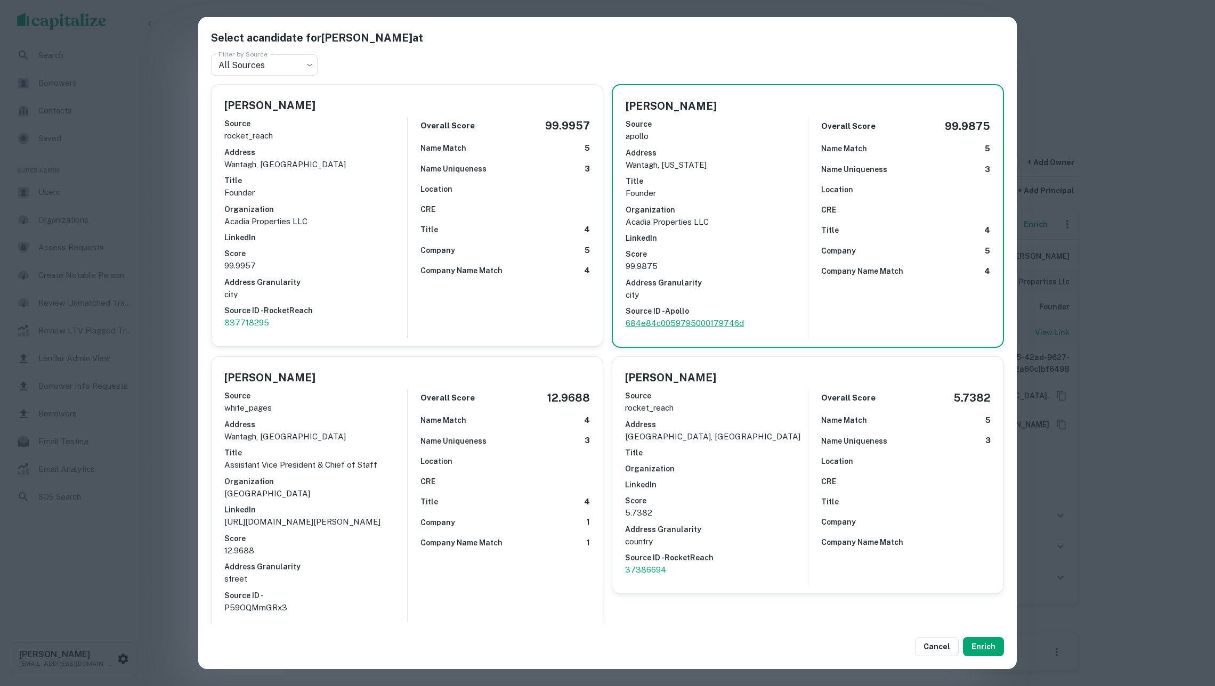
click at [670, 317] on p "684e84c0059795000179746d" at bounding box center [717, 323] width 182 height 13
click at [1075, 453] on div "Select a candidate for Eric Finkelstein at Filter by Source All Sources *** Fil…" at bounding box center [607, 343] width 1215 height 686
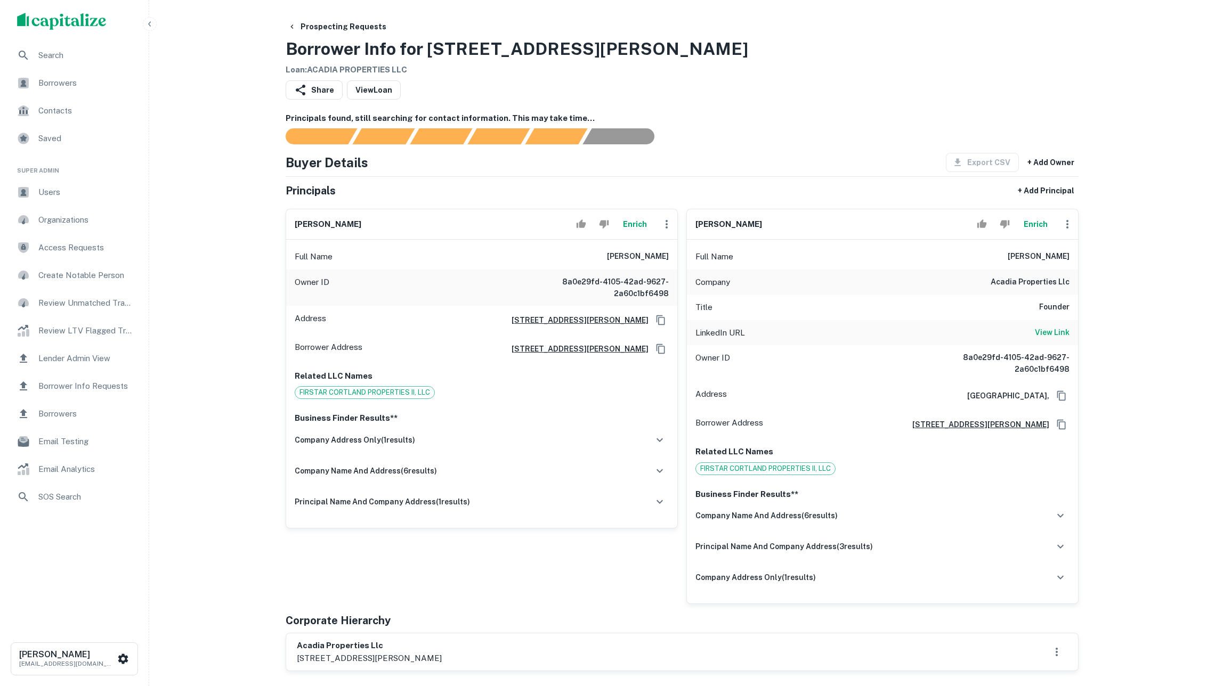
click at [625, 233] on button "Enrich" at bounding box center [635, 224] width 34 height 21
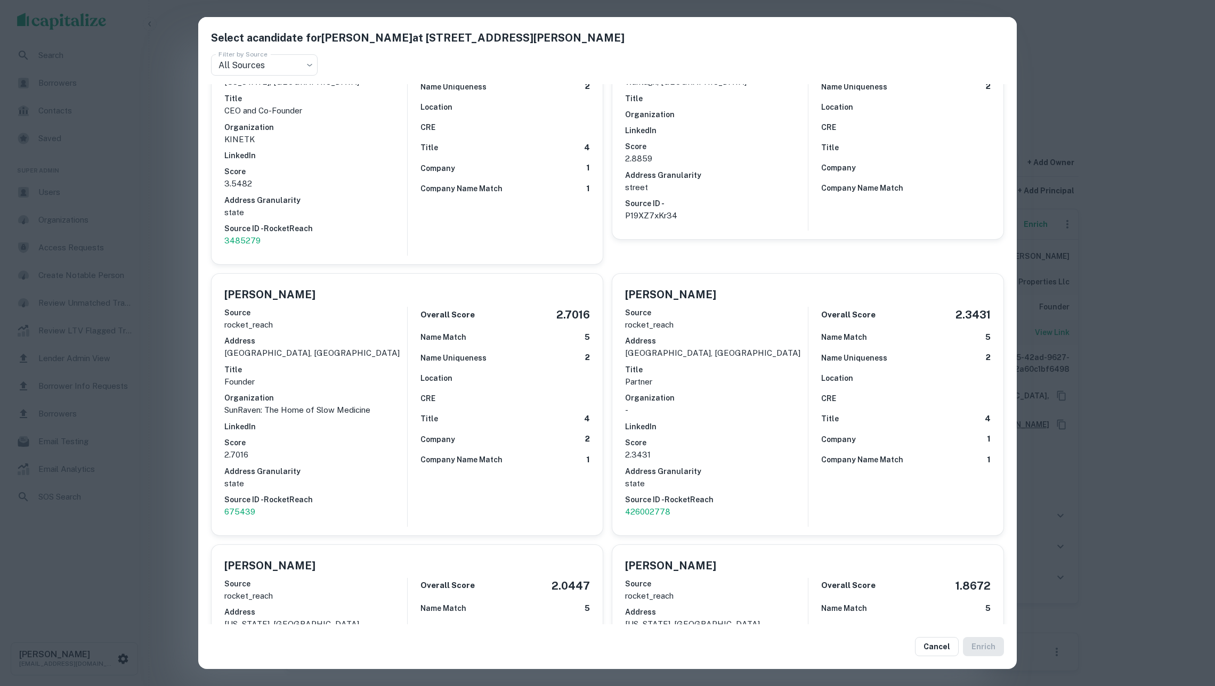
scroll to position [329, 0]
click at [1108, 395] on div "Select a candidate for Michael Finkelstein at 848 mayer drive Filter by Source …" at bounding box center [607, 343] width 1215 height 686
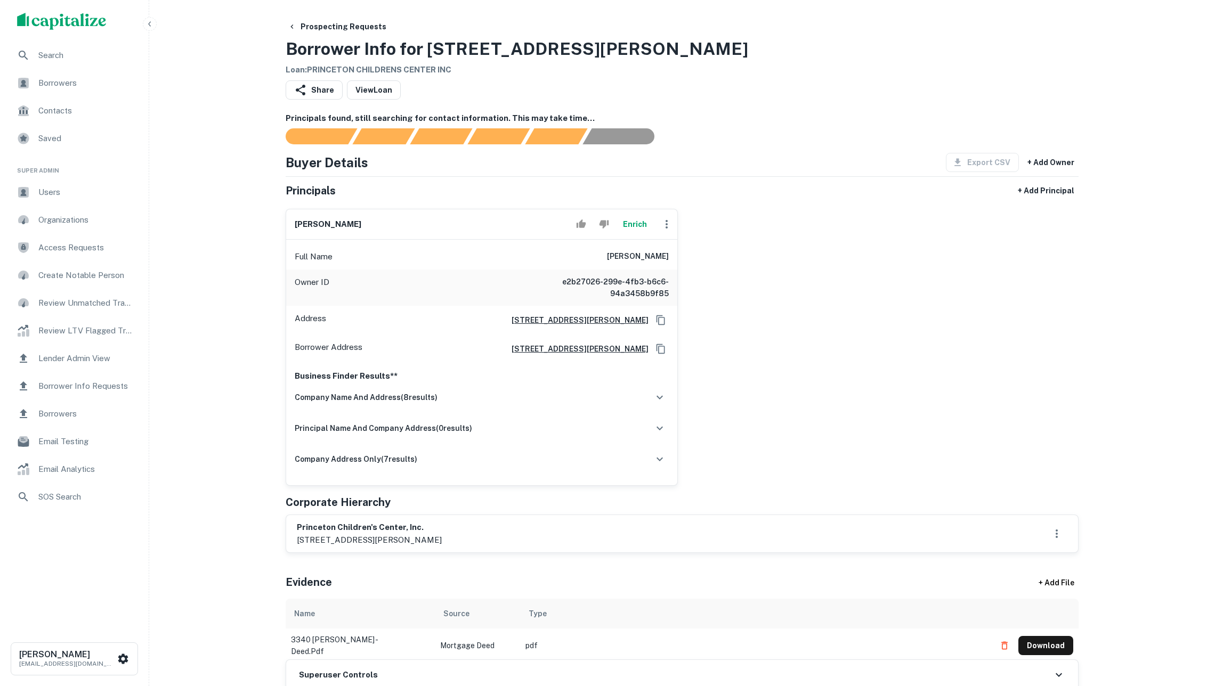
click at [626, 231] on button "Enrich" at bounding box center [635, 224] width 34 height 21
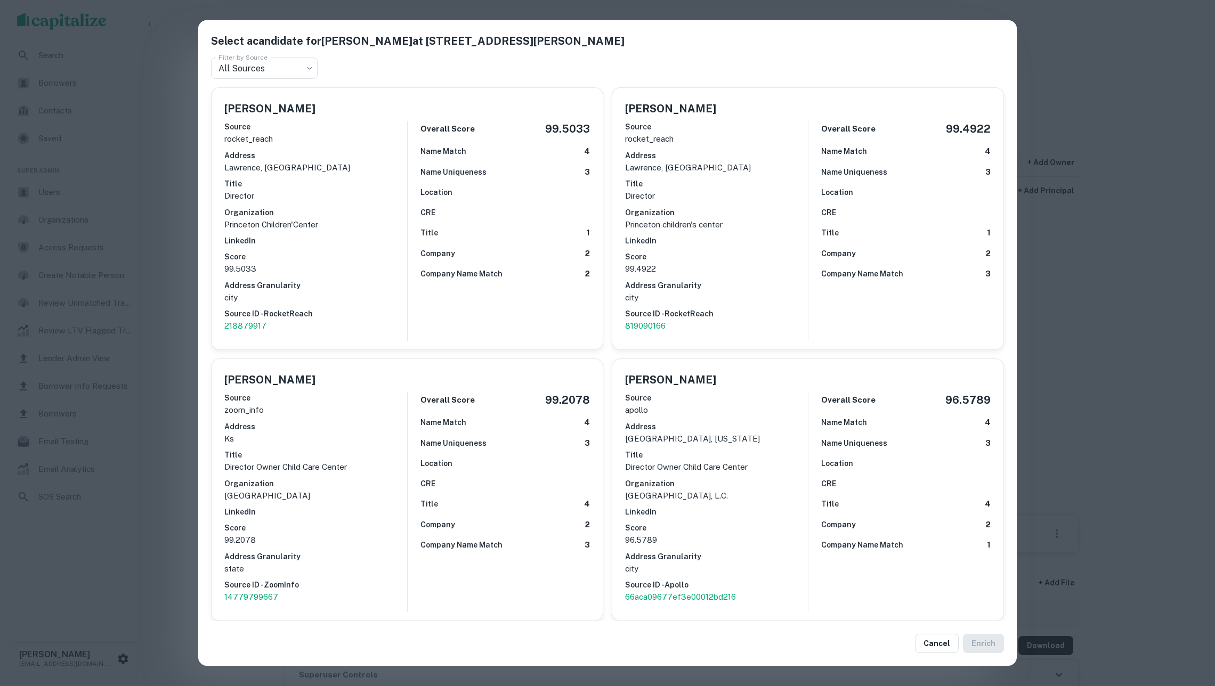
click at [333, 202] on p "Director" at bounding box center [315, 196] width 183 height 13
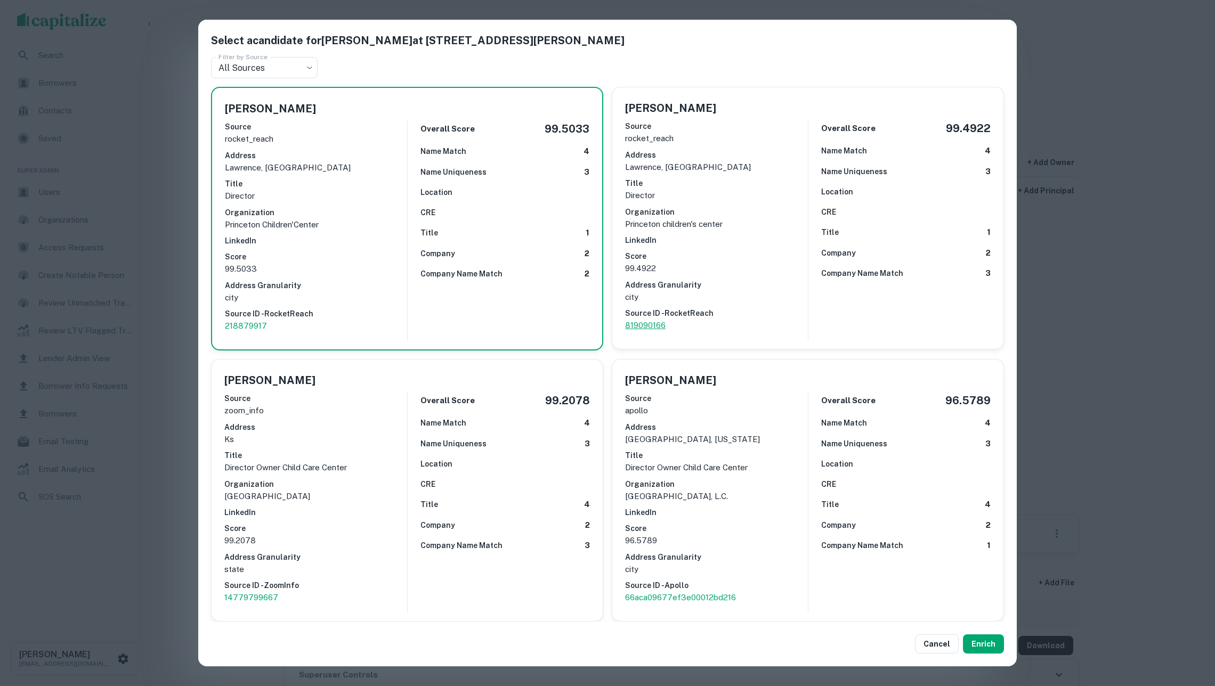
click at [639, 321] on p "819090166" at bounding box center [716, 325] width 183 height 13
click at [335, 428] on h6 "Address" at bounding box center [315, 427] width 183 height 12
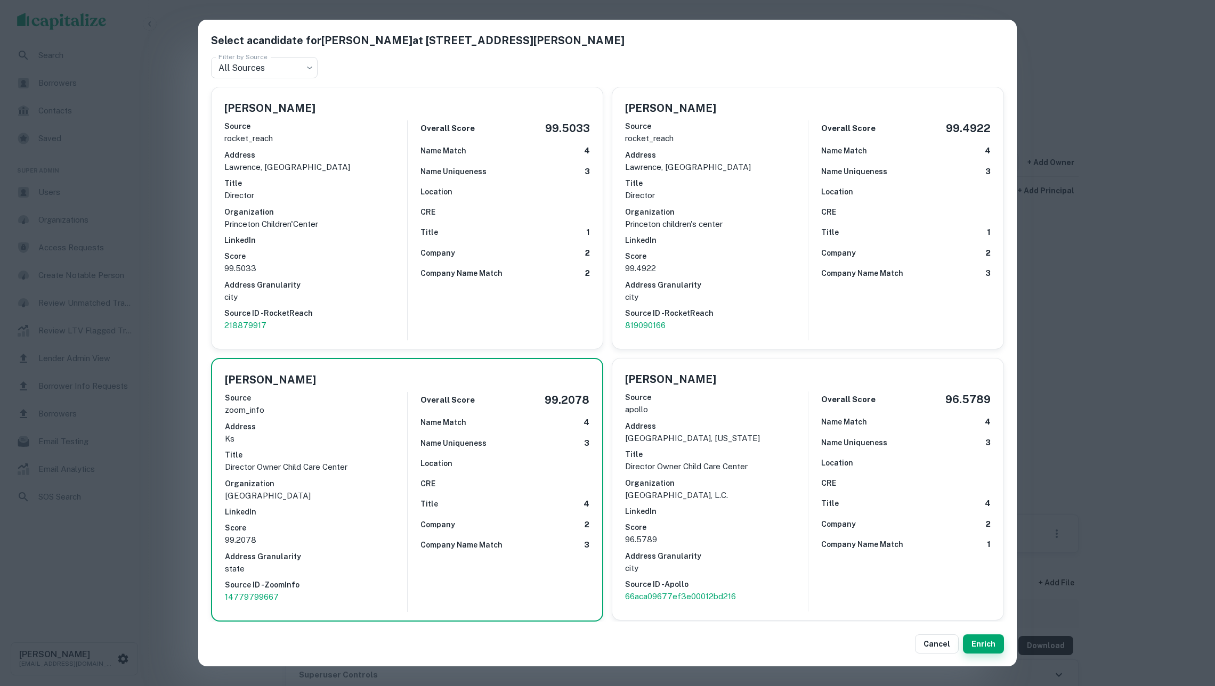
click at [990, 636] on button "Enrich" at bounding box center [983, 644] width 41 height 19
click at [989, 637] on button "Enrich" at bounding box center [983, 644] width 41 height 19
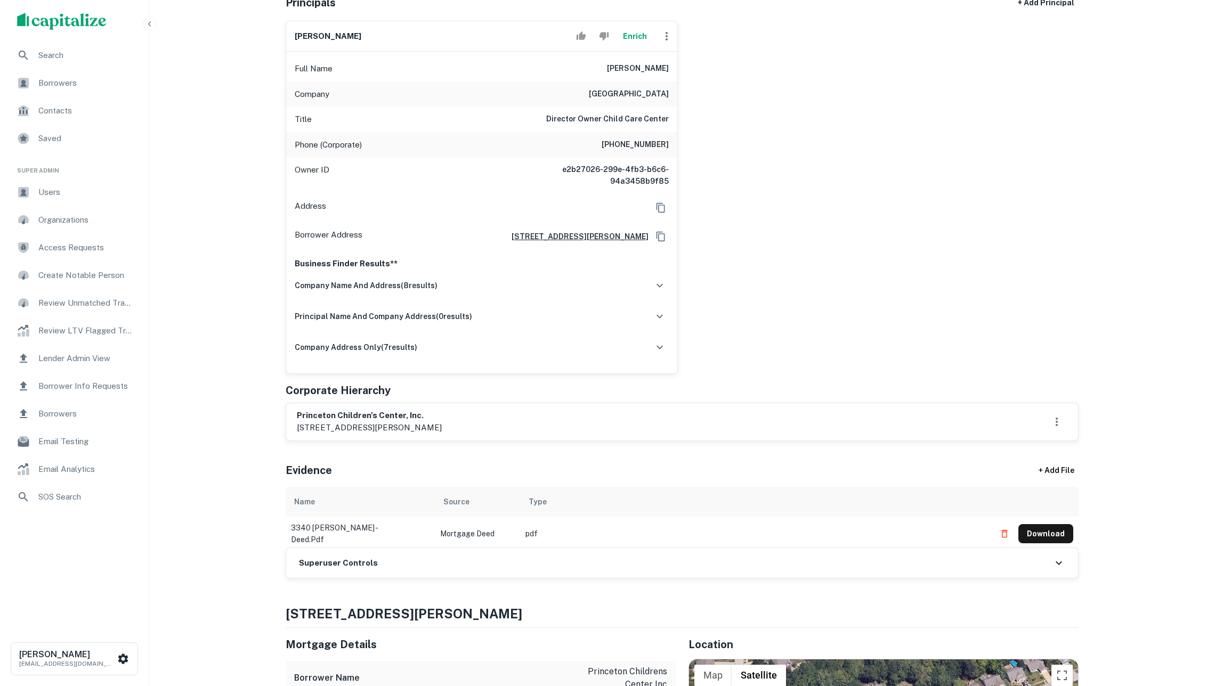
scroll to position [282, 0]
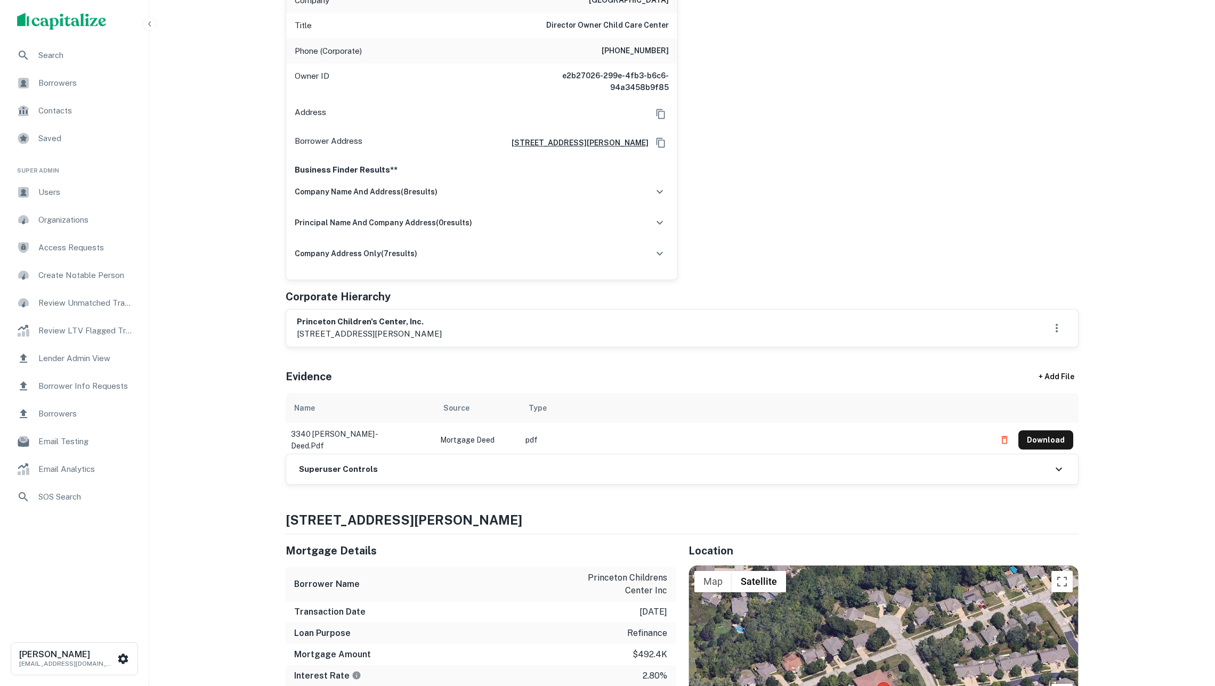
click at [418, 484] on div "Superuser Controls" at bounding box center [682, 470] width 792 height 30
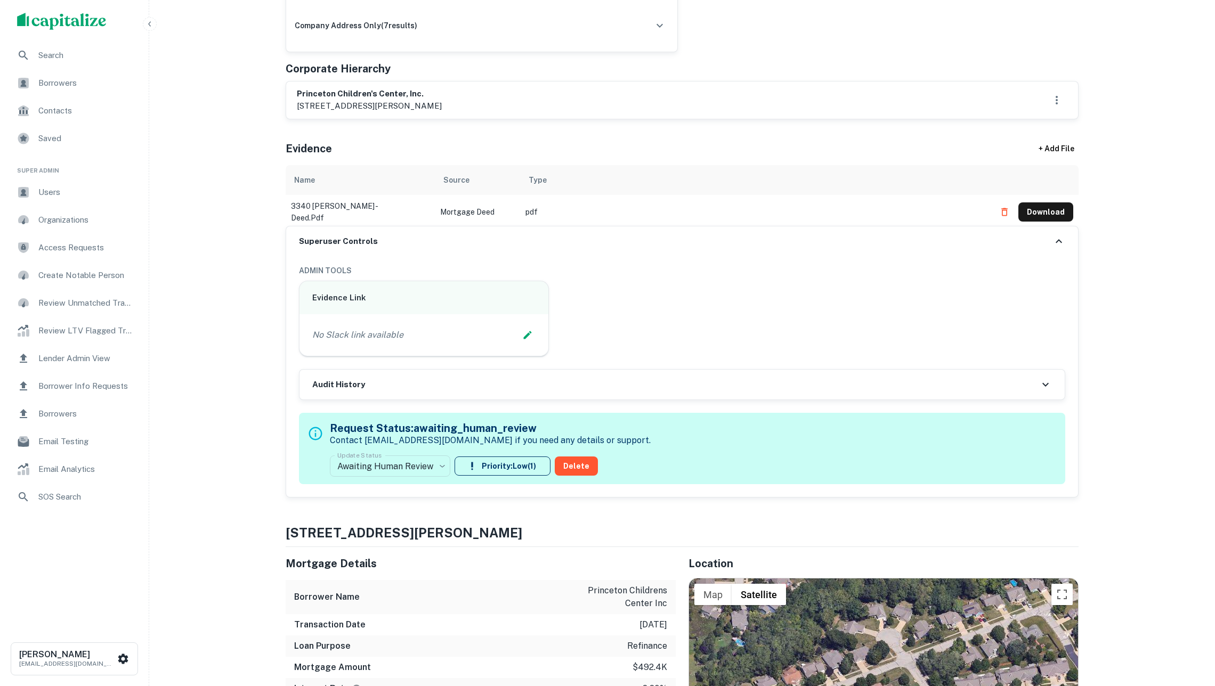
scroll to position [556, 0]
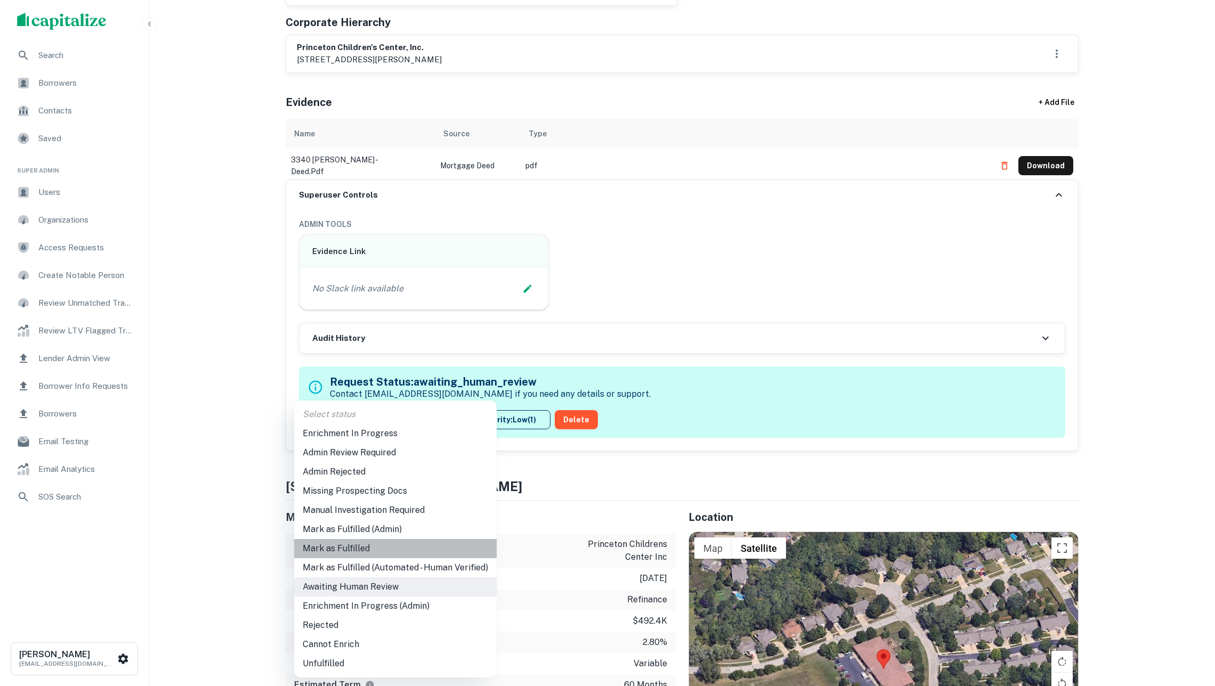
click at [390, 545] on li "Mark as Fulfilled" at bounding box center [395, 548] width 202 height 19
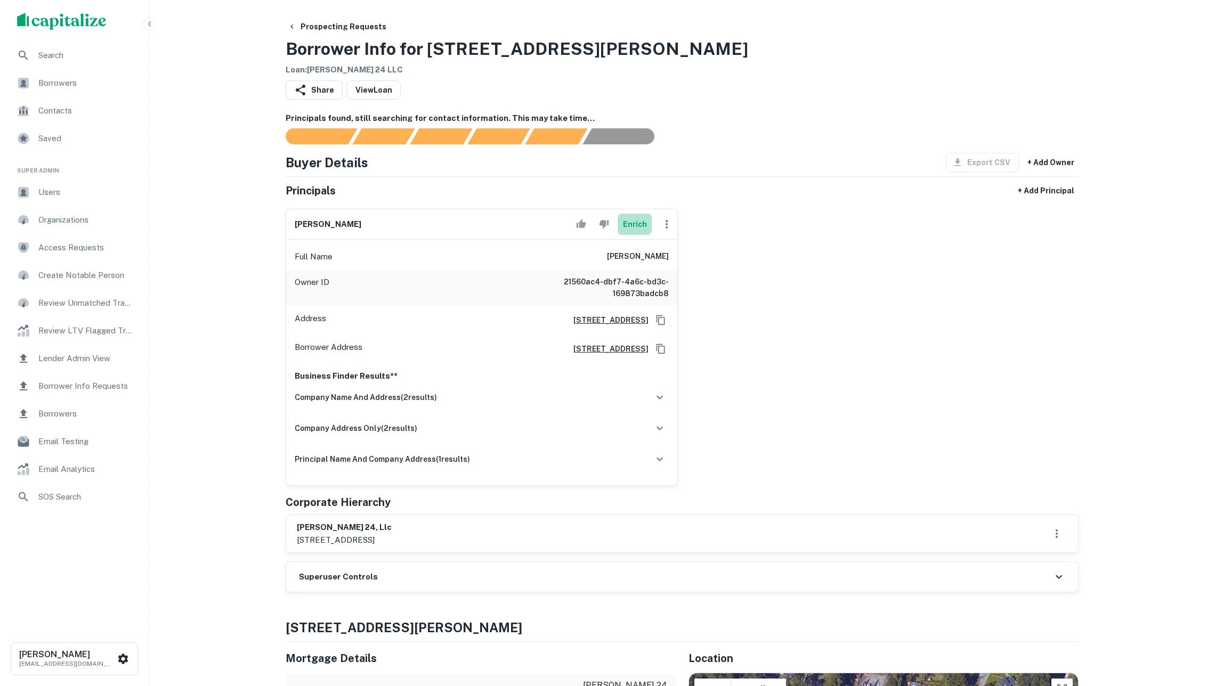
click at [630, 231] on button "Enrich" at bounding box center [635, 224] width 34 height 21
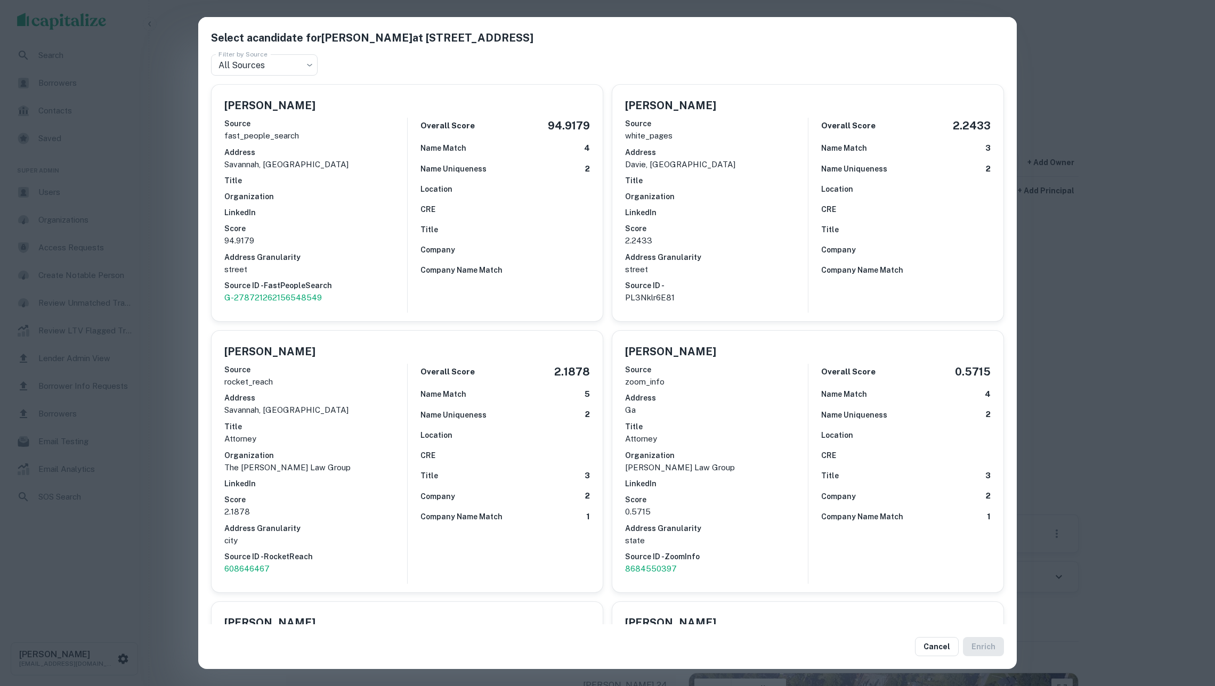
click at [356, 467] on div "Source rocket_reach Address [GEOGRAPHIC_DATA], [GEOGRAPHIC_DATA] Title Attorney…" at bounding box center [315, 470] width 183 height 220
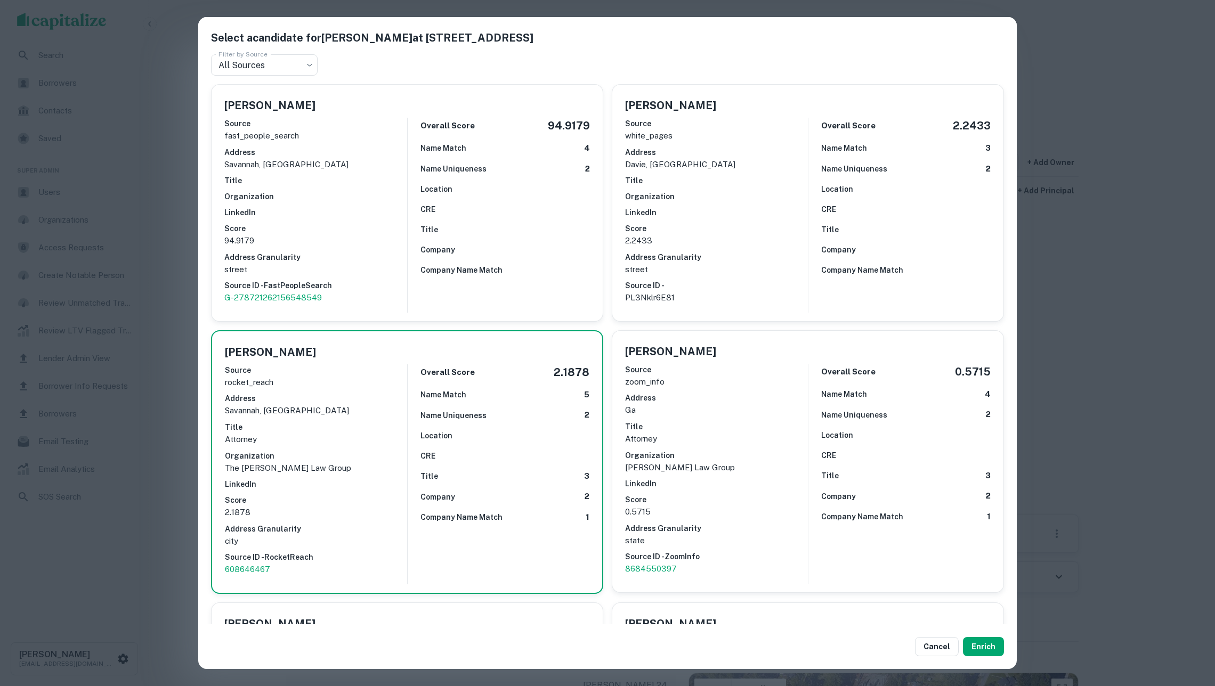
click at [807, 538] on div "Source zoom_info Address ga Title Attorney Organization [PERSON_NAME] Law Group…" at bounding box center [716, 470] width 183 height 220
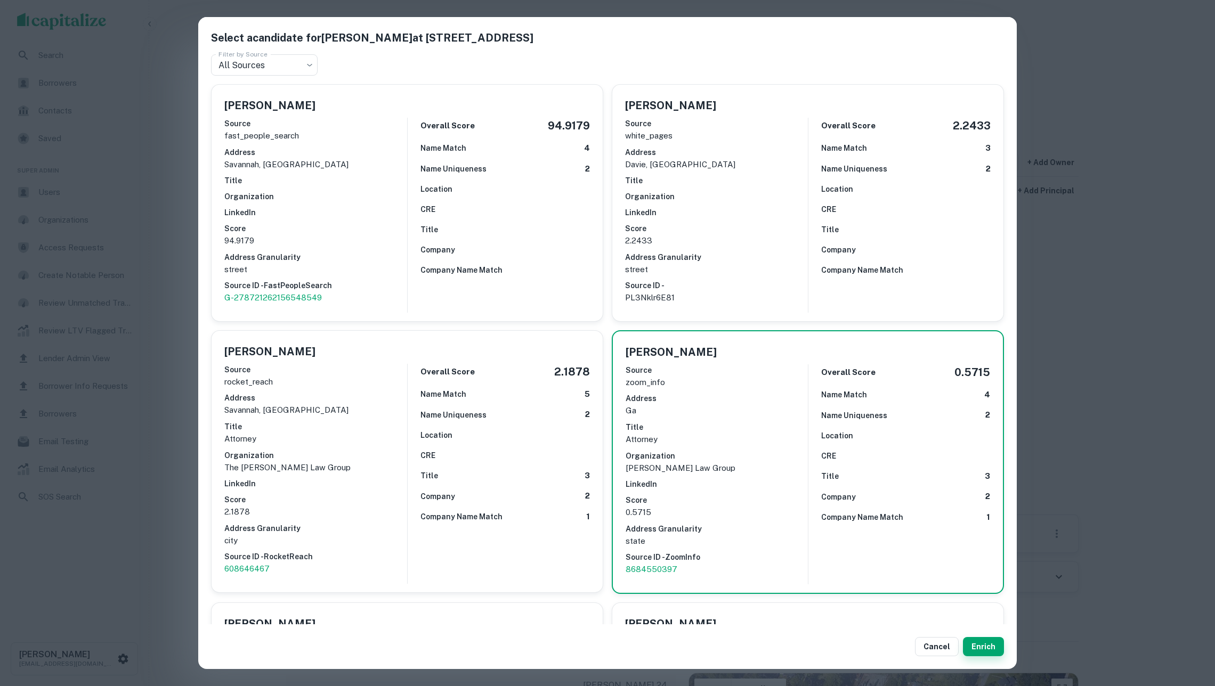
click at [978, 645] on button "Enrich" at bounding box center [983, 646] width 41 height 19
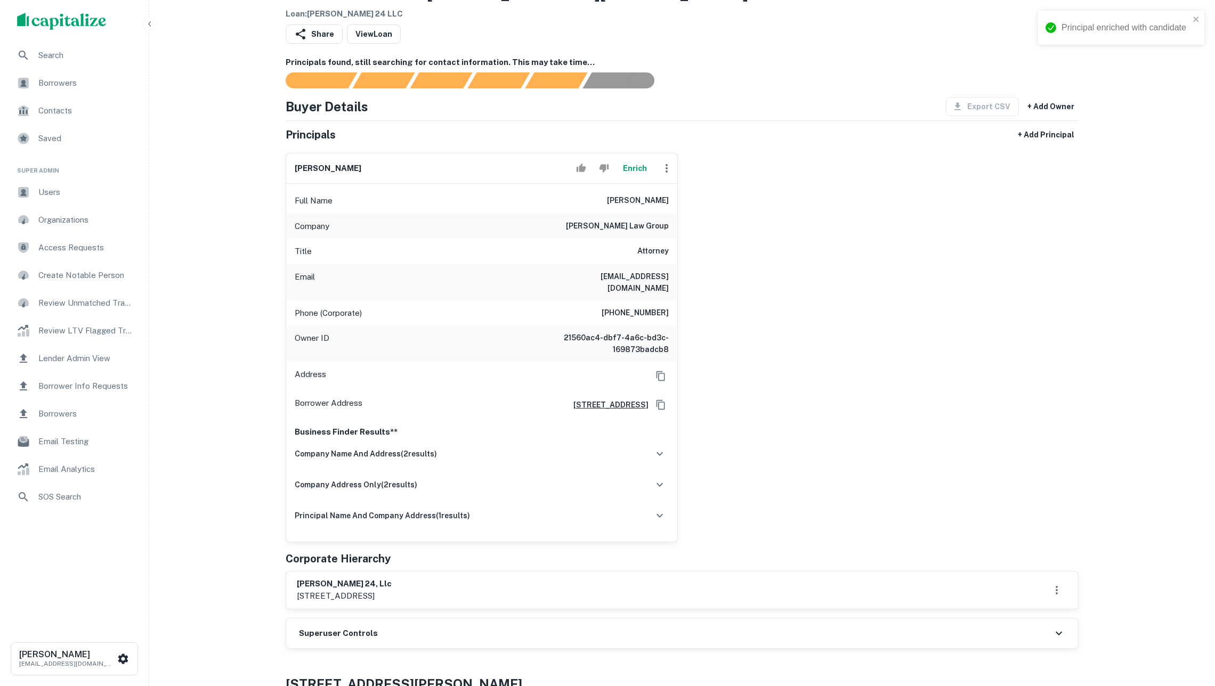
scroll to position [92, 0]
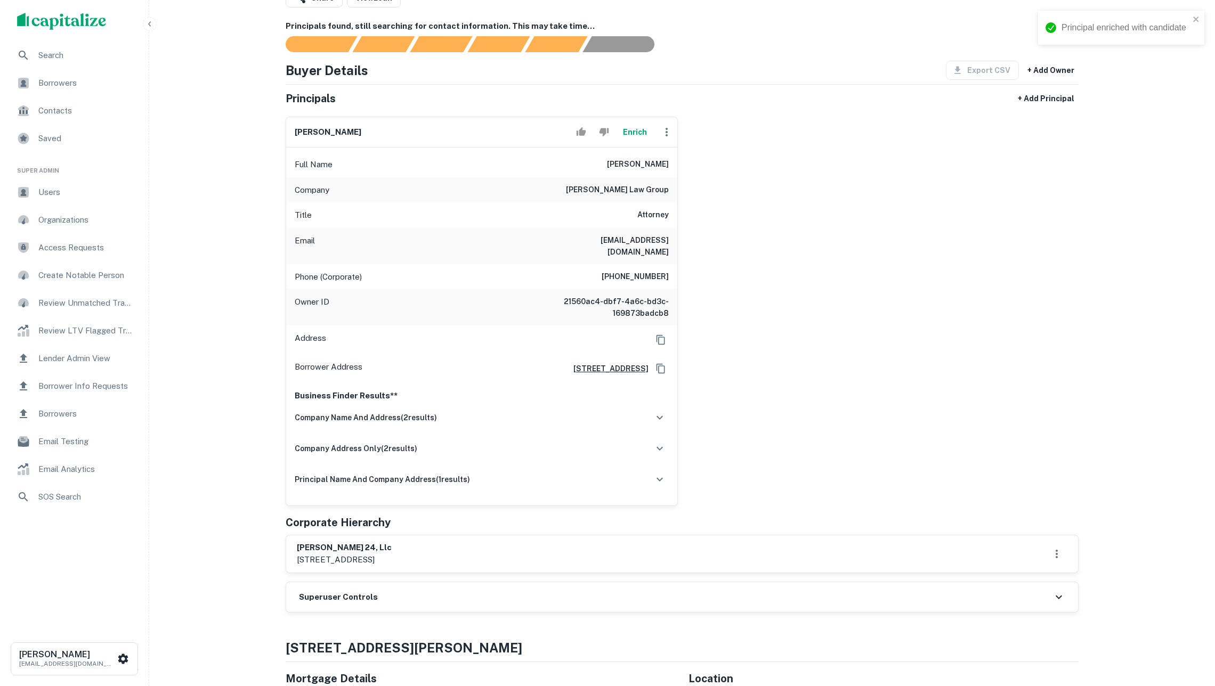
click at [383, 612] on div "Superuser Controls" at bounding box center [682, 597] width 792 height 30
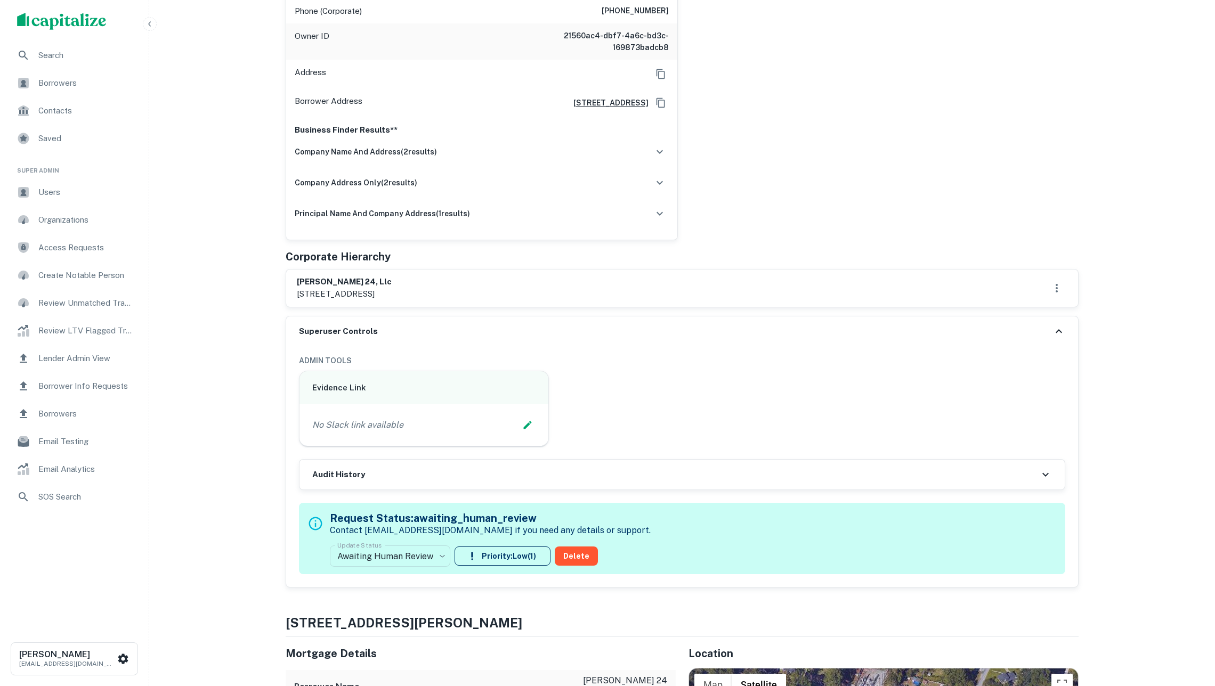
scroll to position [374, 0]
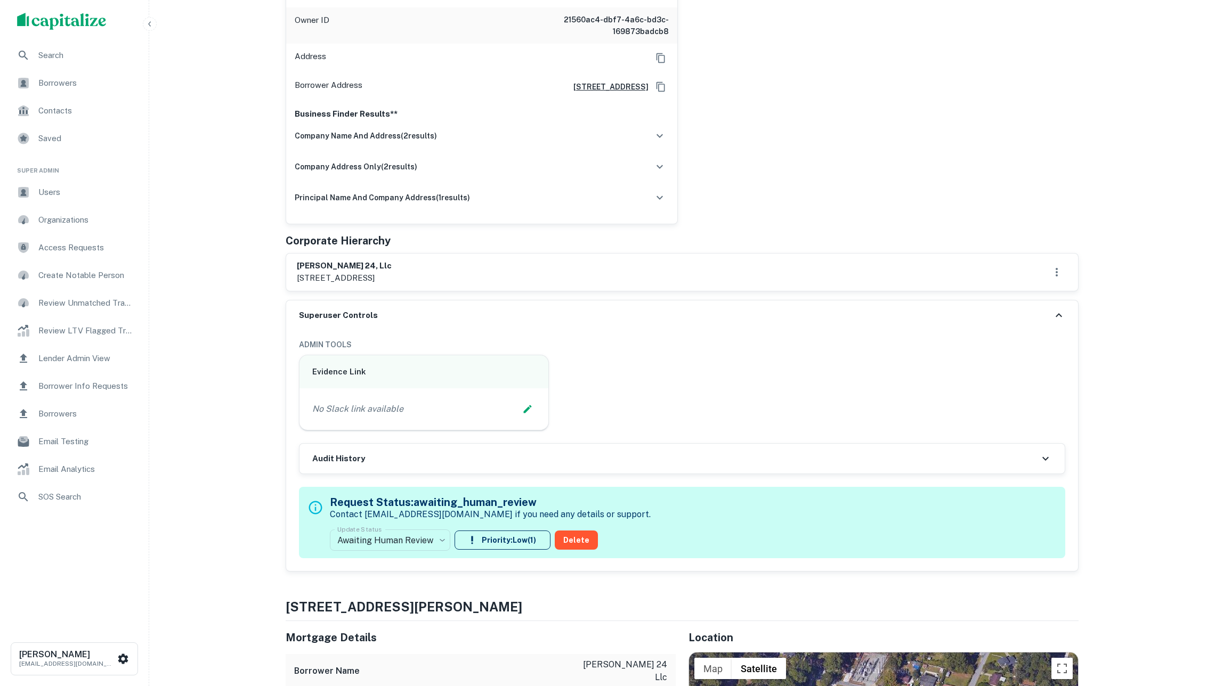
click at [374, 534] on label "Update Status" at bounding box center [359, 529] width 44 height 9
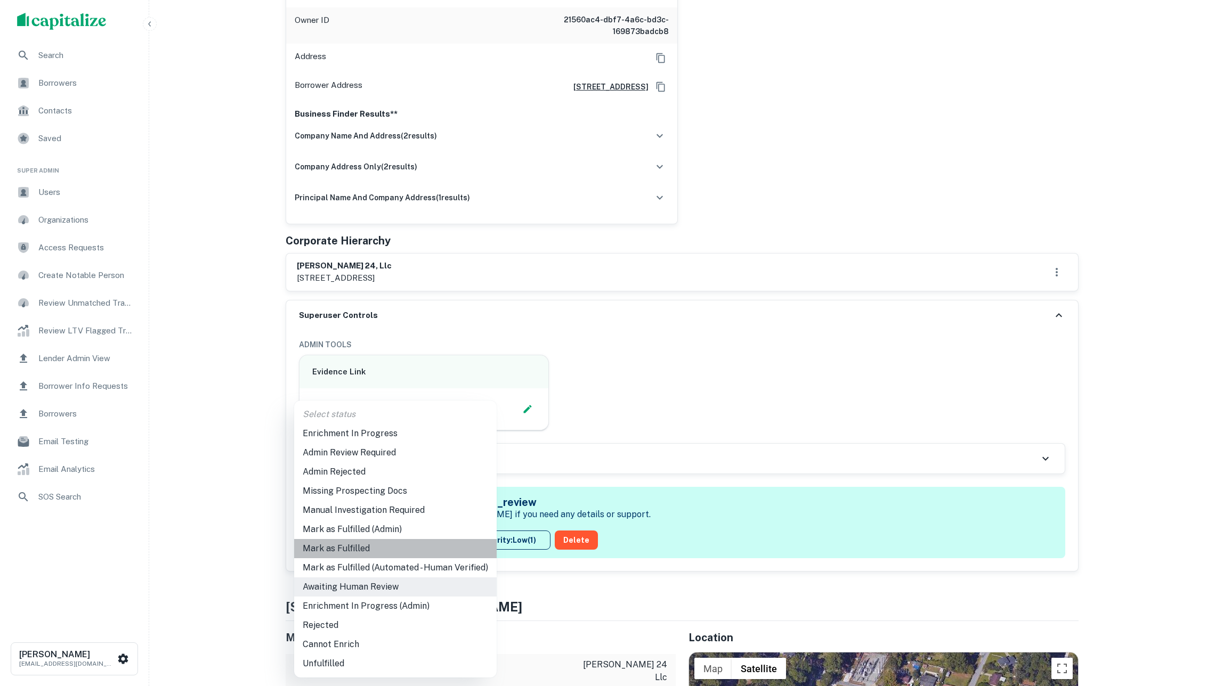
click at [374, 547] on li "Mark as Fulfilled" at bounding box center [395, 548] width 202 height 19
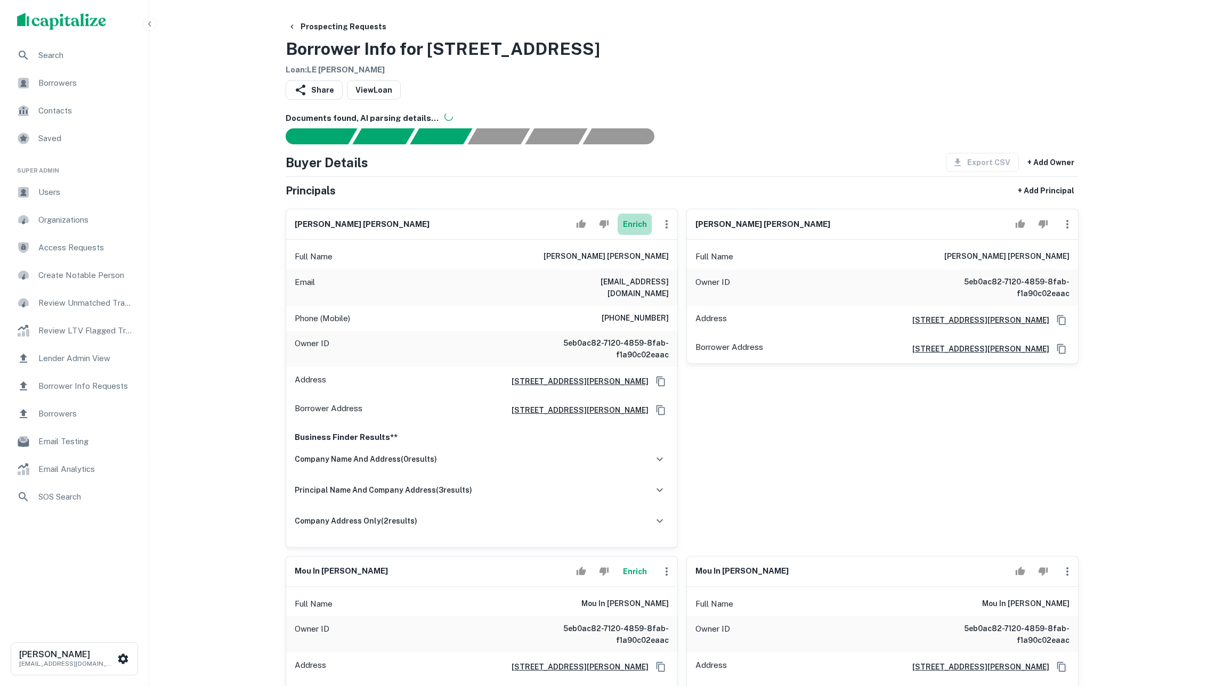
click at [626, 234] on button "Enrich" at bounding box center [635, 224] width 34 height 21
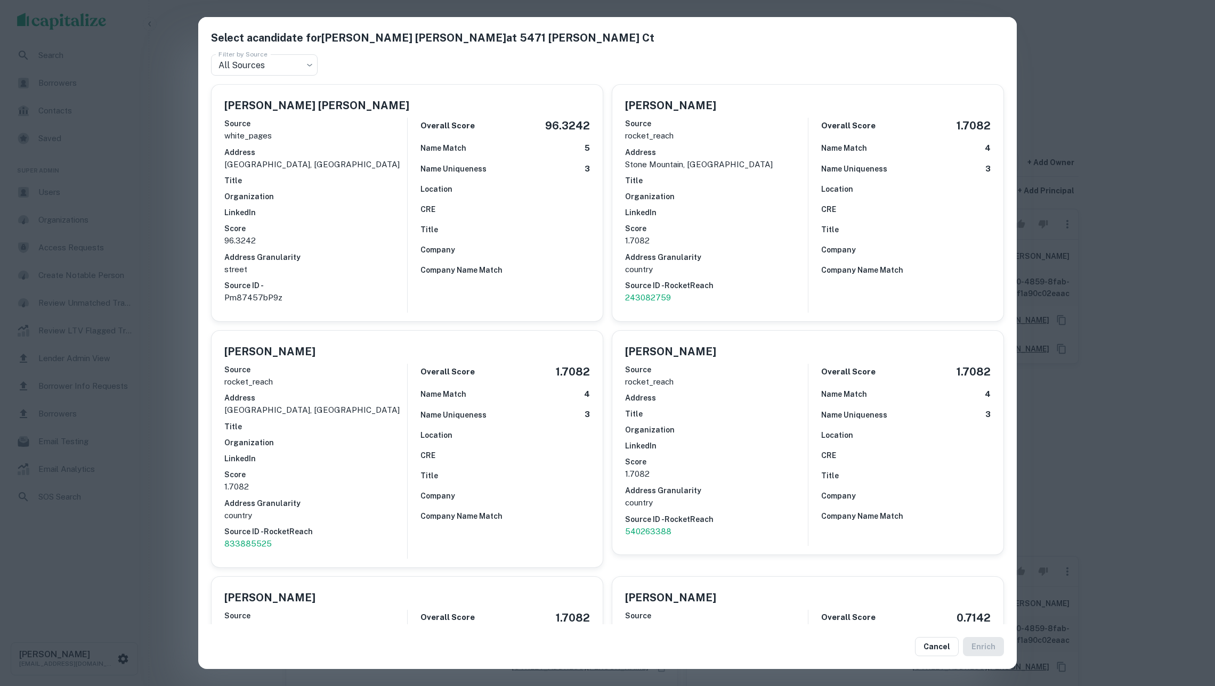
click at [153, 133] on div "Select a candidate for [PERSON_NAME] [PERSON_NAME] at 5471 [PERSON_NAME] Ct Fil…" at bounding box center [607, 343] width 1215 height 686
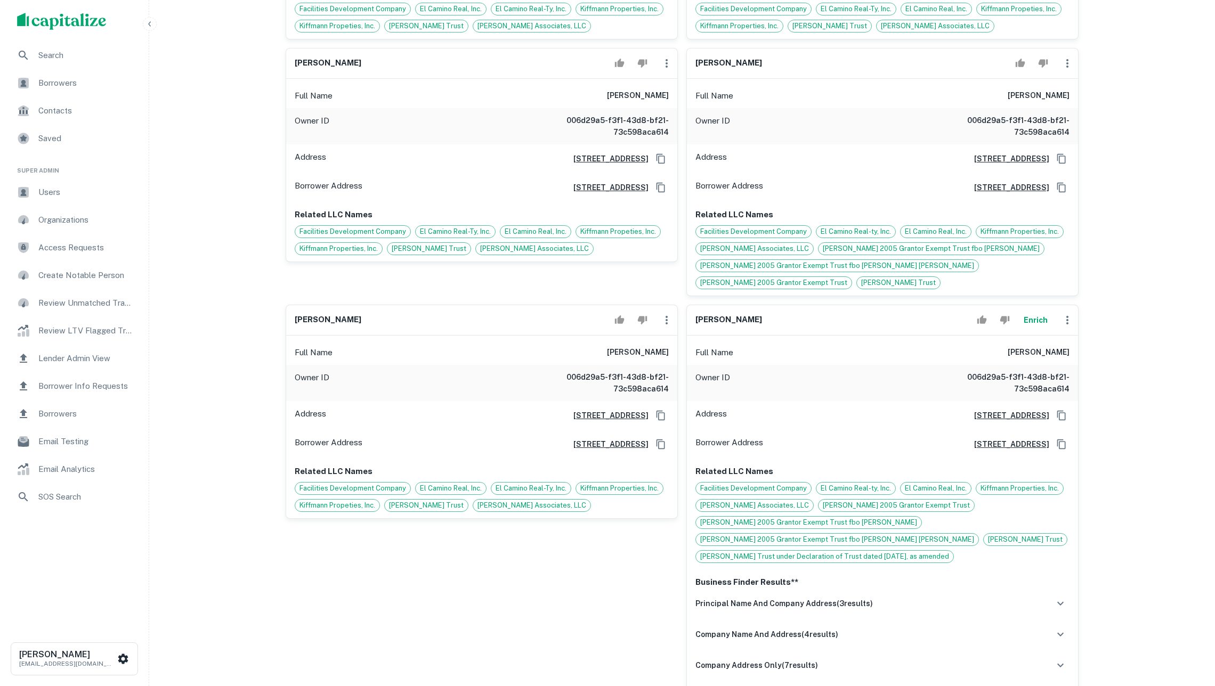
scroll to position [1190, 0]
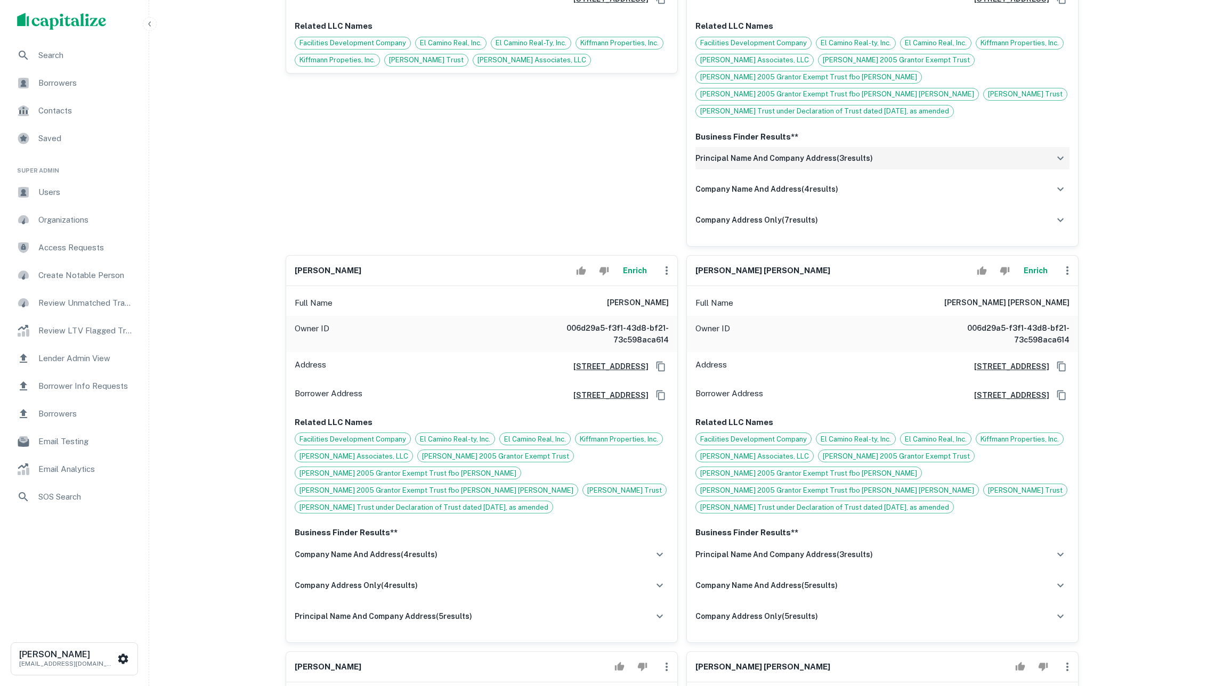
click at [845, 164] on h6 "principal name and company address ( 3 results)" at bounding box center [783, 158] width 177 height 12
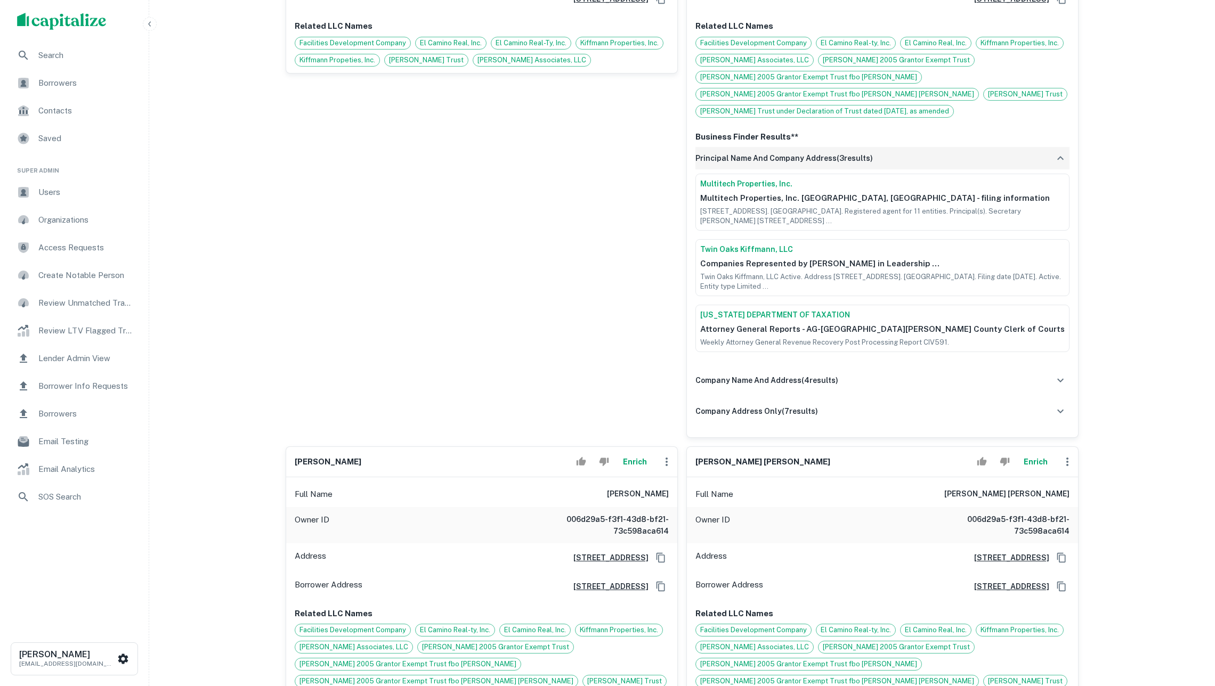
click at [845, 164] on h6 "principal name and company address ( 3 results)" at bounding box center [783, 158] width 177 height 12
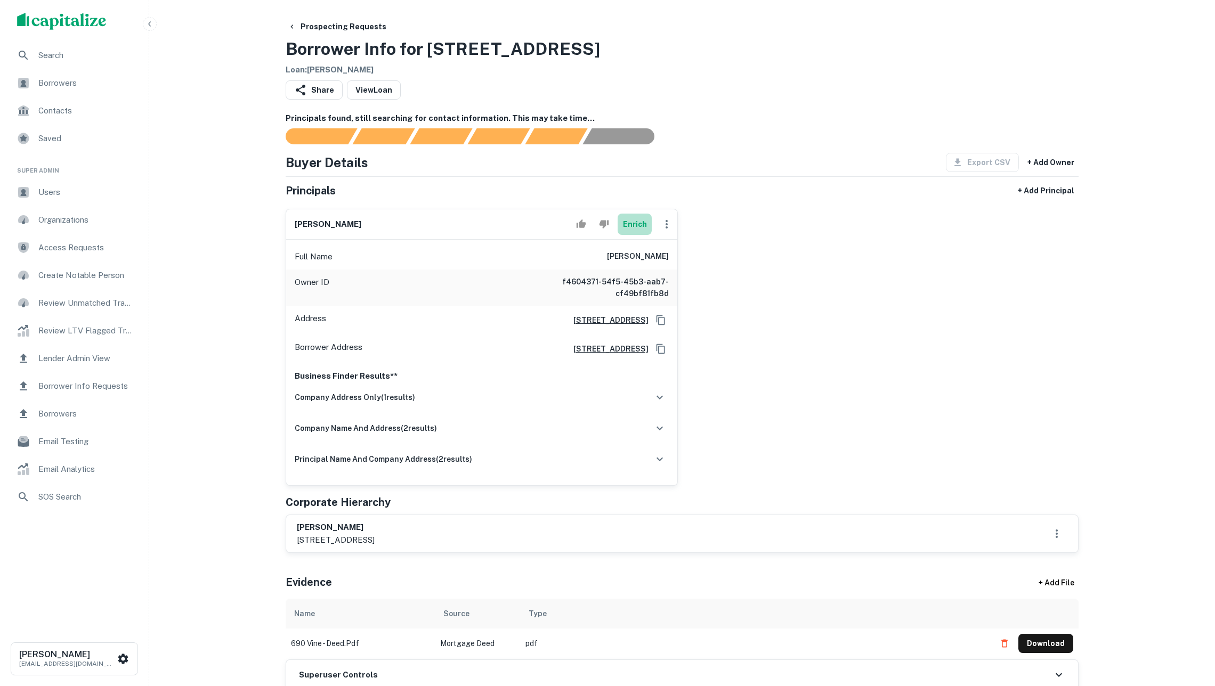
click at [634, 235] on button "Enrich" at bounding box center [635, 224] width 34 height 21
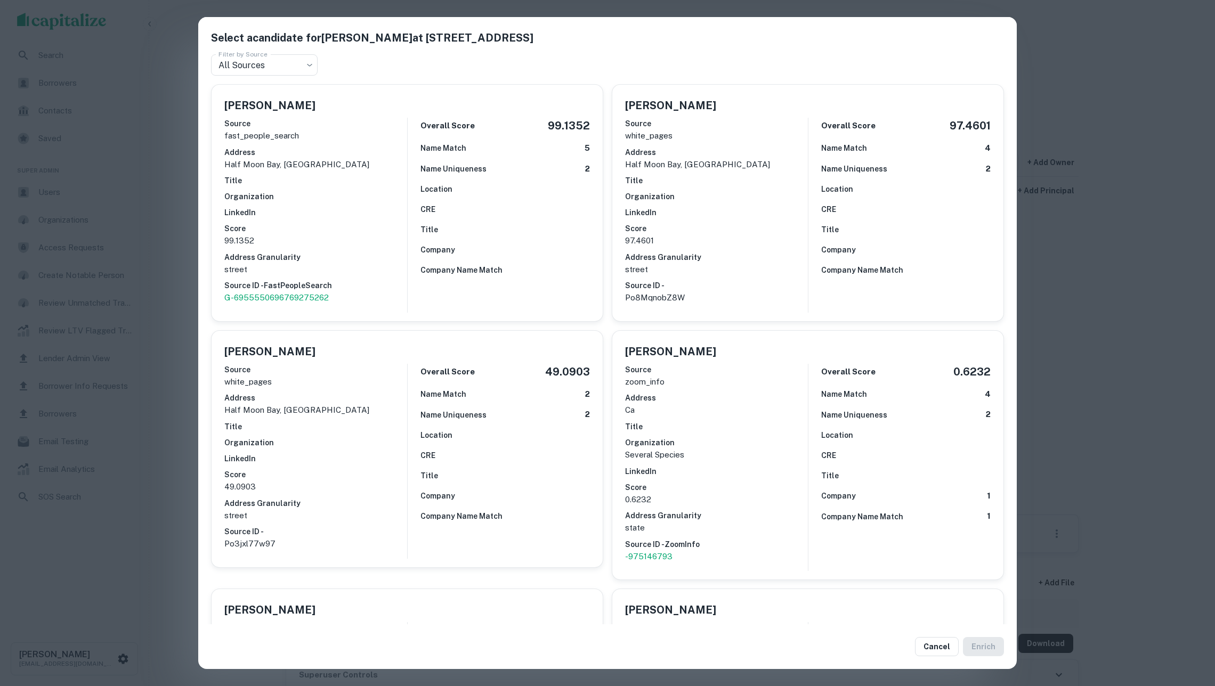
click at [800, 223] on h6 "Score" at bounding box center [716, 229] width 183 height 12
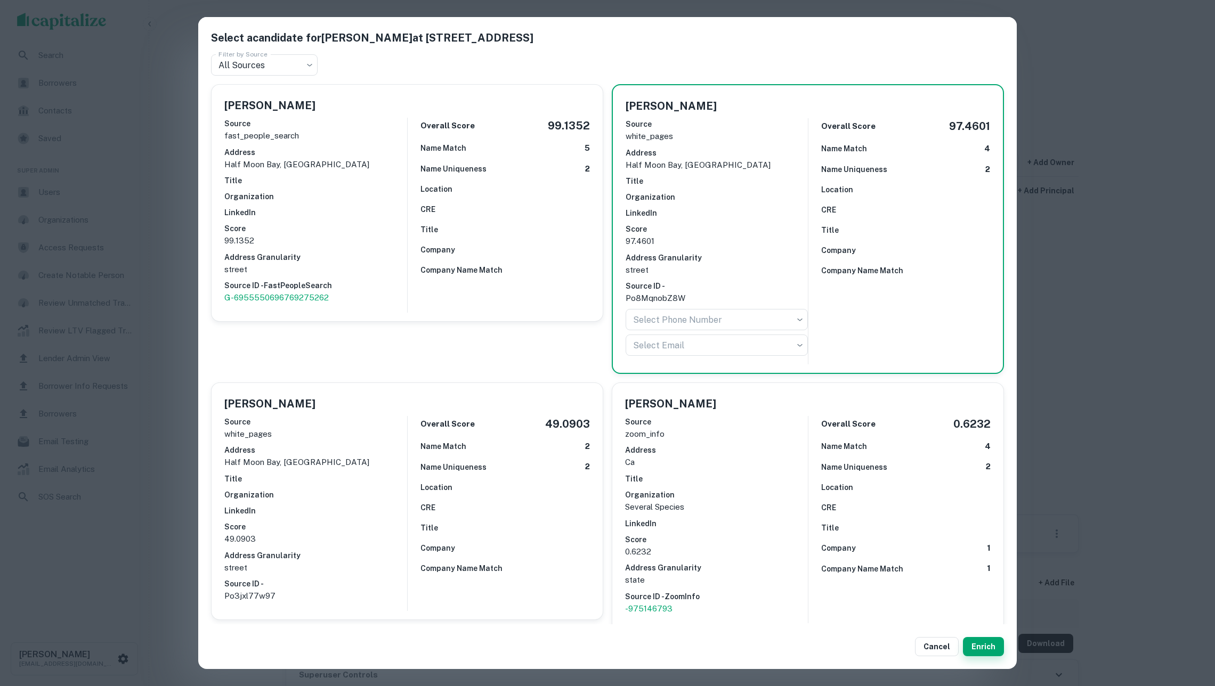
click at [977, 647] on button "Enrich" at bounding box center [983, 646] width 41 height 19
